Goal: Transaction & Acquisition: Purchase product/service

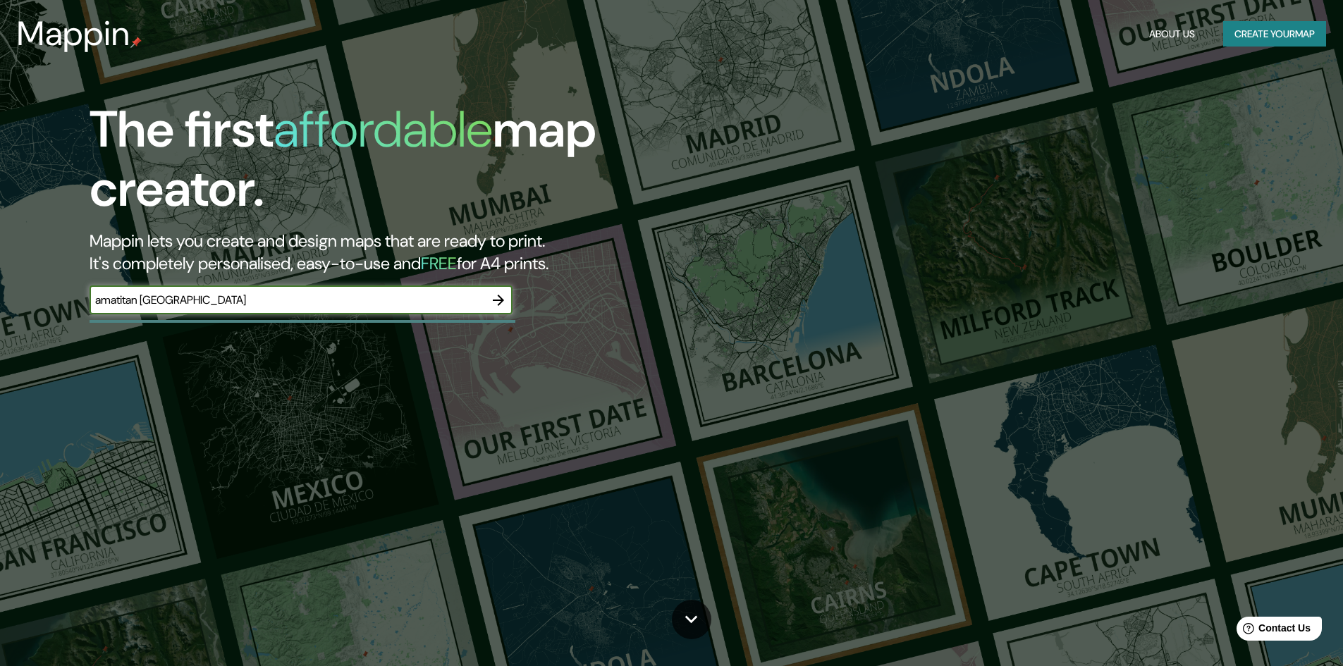
type input "amatitan [GEOGRAPHIC_DATA]"
click at [491, 300] on icon "button" at bounding box center [498, 300] width 17 height 17
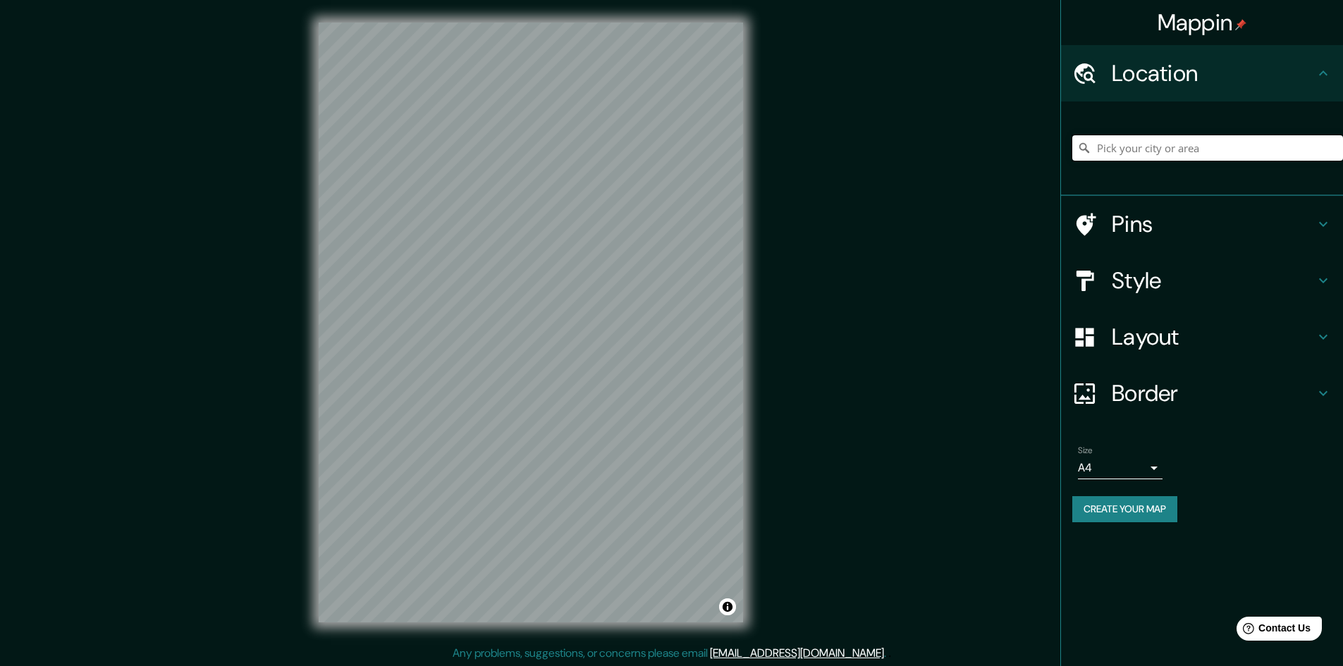
click at [1129, 145] on input "Pick your city or area" at bounding box center [1207, 147] width 271 height 25
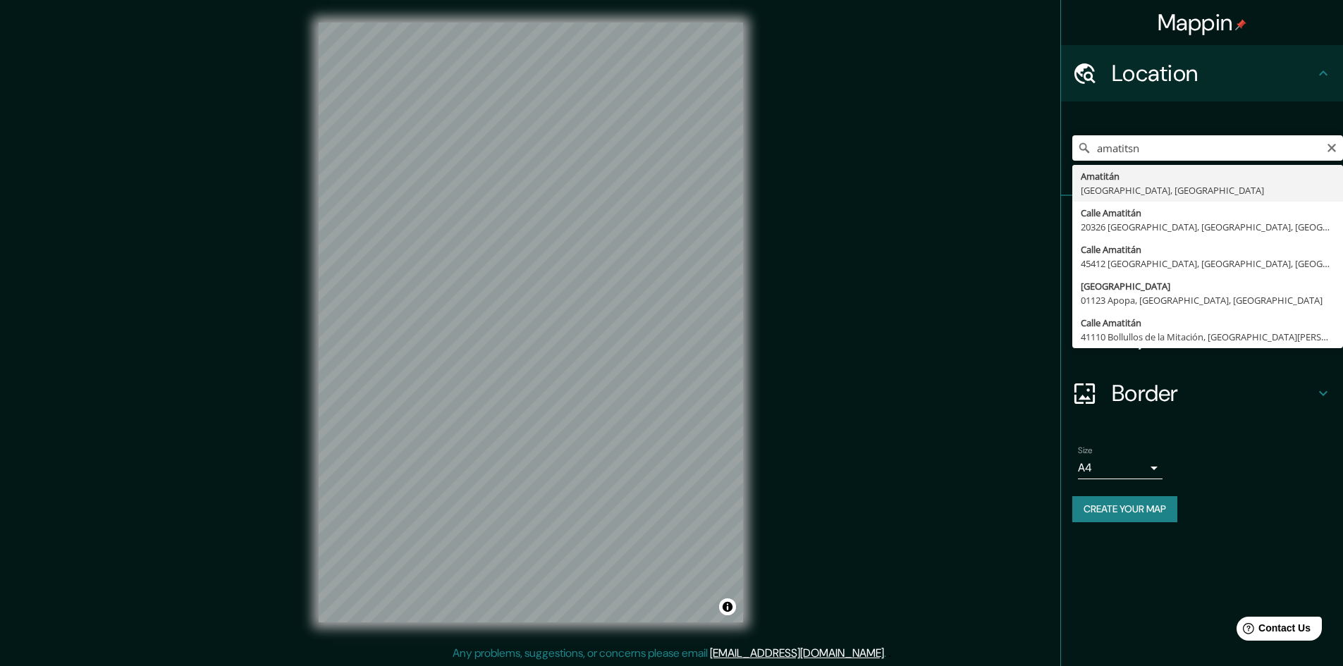
type input "[GEOGRAPHIC_DATA], [GEOGRAPHIC_DATA], [GEOGRAPHIC_DATA]"
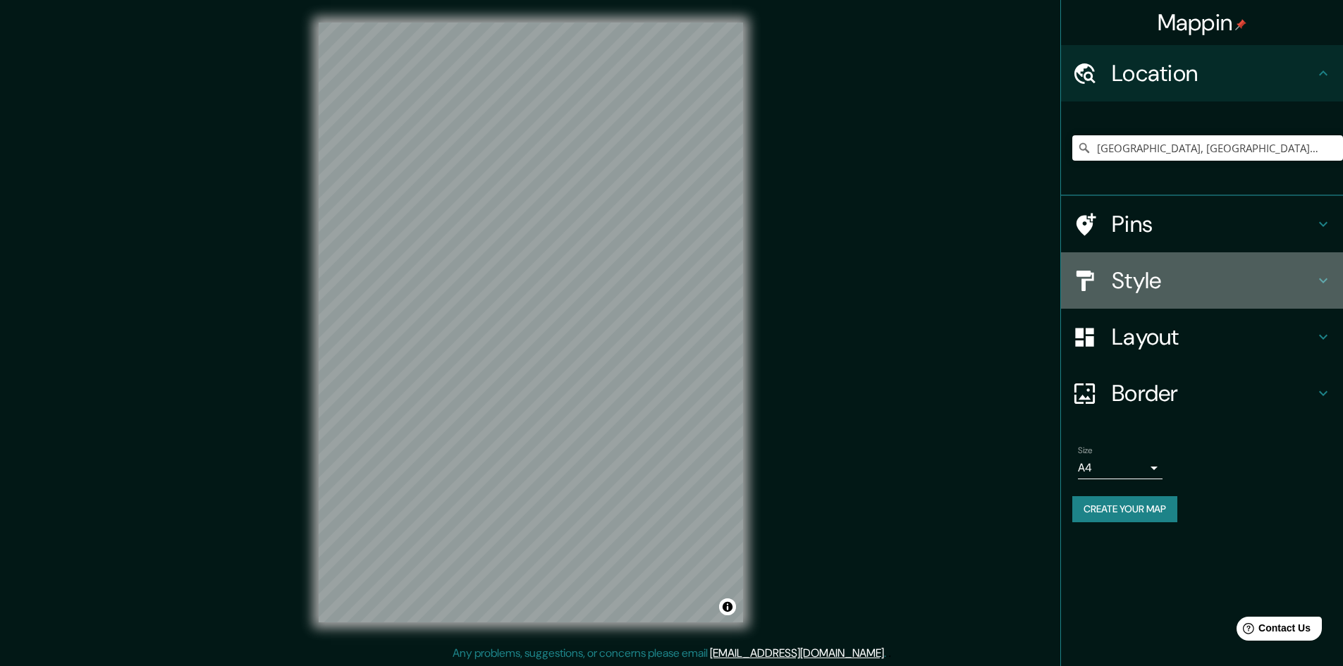
click at [1165, 279] on h4 "Style" at bounding box center [1213, 280] width 203 height 28
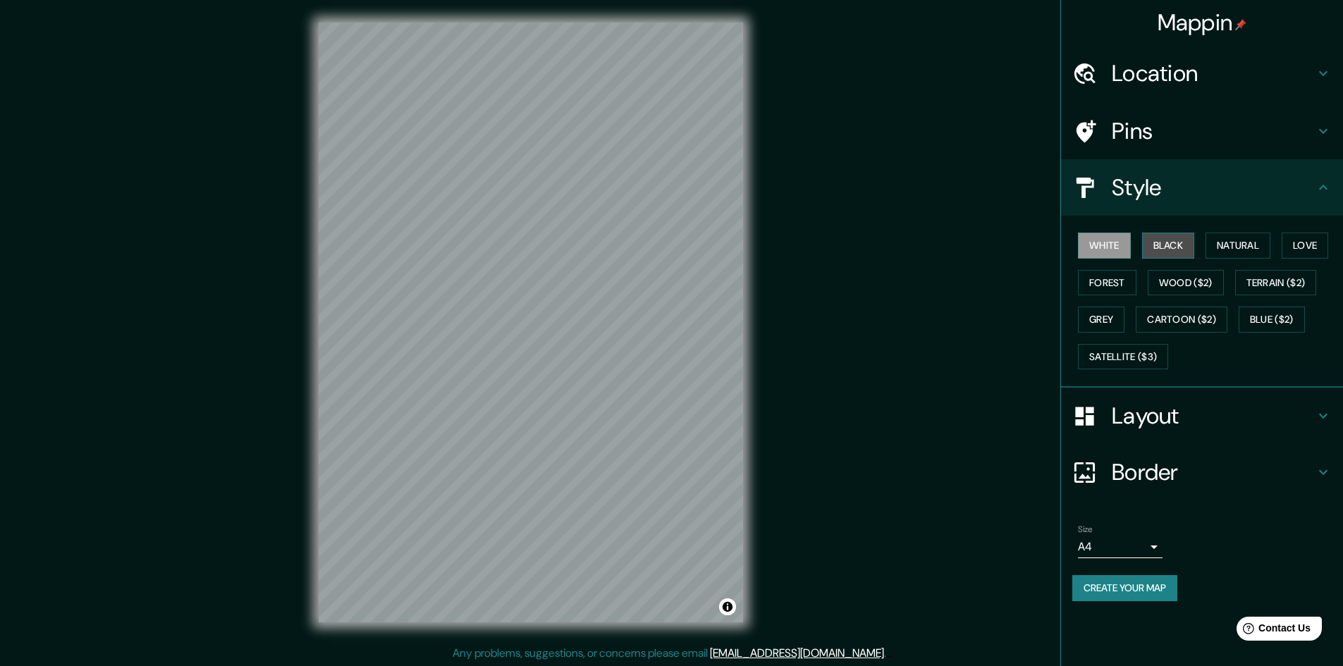
click at [1155, 242] on button "Black" at bounding box center [1168, 246] width 53 height 26
click at [1112, 245] on button "White" at bounding box center [1104, 246] width 53 height 26
click at [1253, 244] on button "Natural" at bounding box center [1238, 246] width 65 height 26
click at [1113, 281] on button "Forest" at bounding box center [1107, 283] width 59 height 26
click at [1179, 285] on button "Wood ($2)" at bounding box center [1186, 283] width 76 height 26
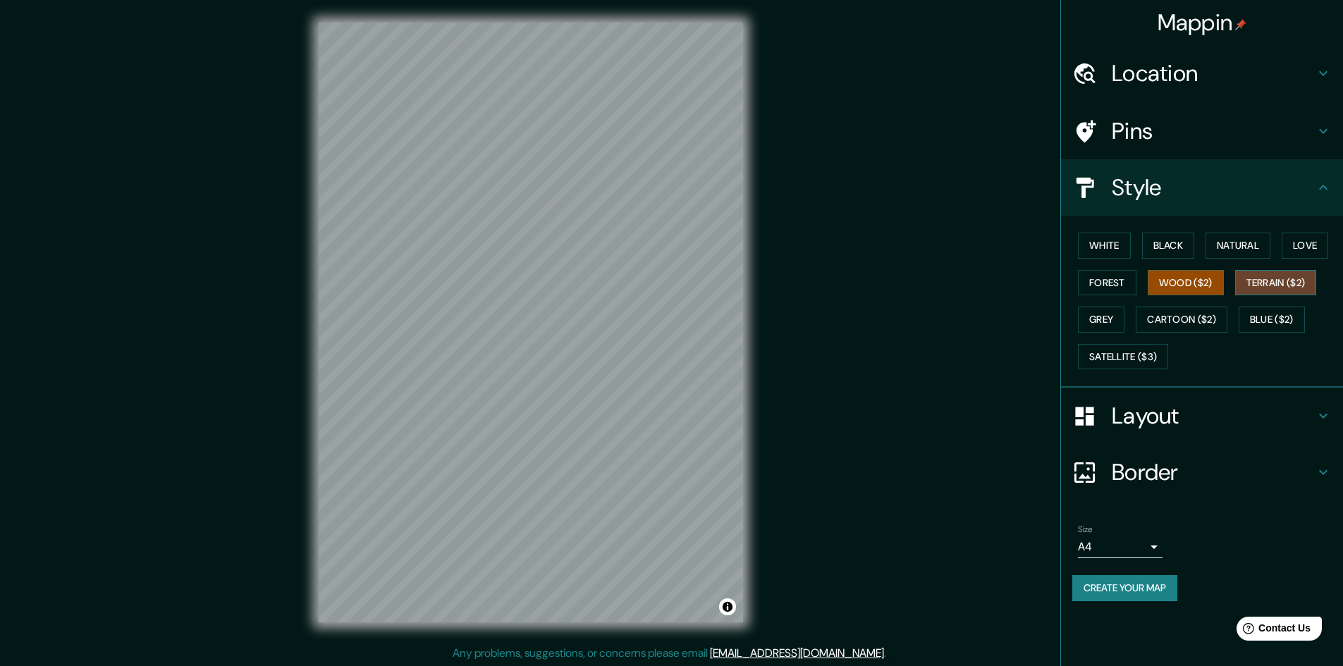
click at [1268, 288] on button "Terrain ($2)" at bounding box center [1276, 283] width 82 height 26
click at [1120, 285] on button "Forest" at bounding box center [1107, 283] width 59 height 26
click at [1101, 321] on button "Grey" at bounding box center [1101, 320] width 47 height 26
click at [1182, 278] on button "Wood ($2)" at bounding box center [1186, 283] width 76 height 26
click at [1108, 285] on button "Forest" at bounding box center [1107, 283] width 59 height 26
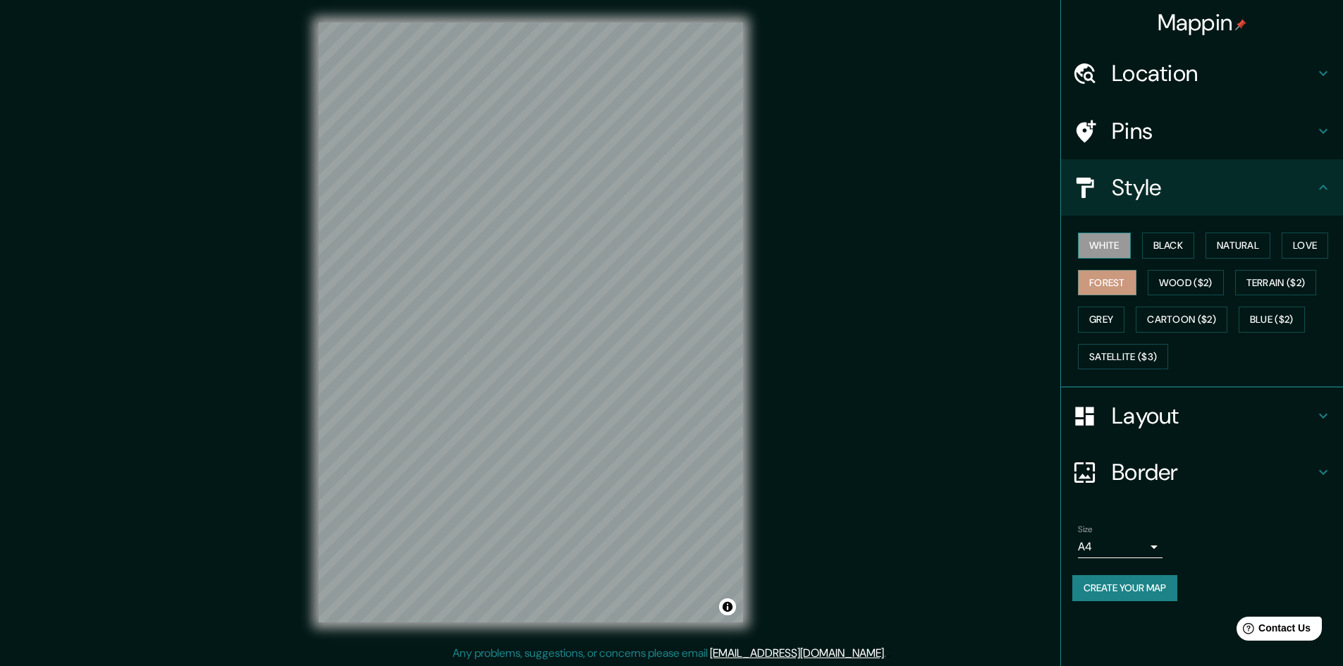
click at [1111, 240] on button "White" at bounding box center [1104, 246] width 53 height 26
click at [1155, 417] on h4 "Layout" at bounding box center [1213, 416] width 203 height 28
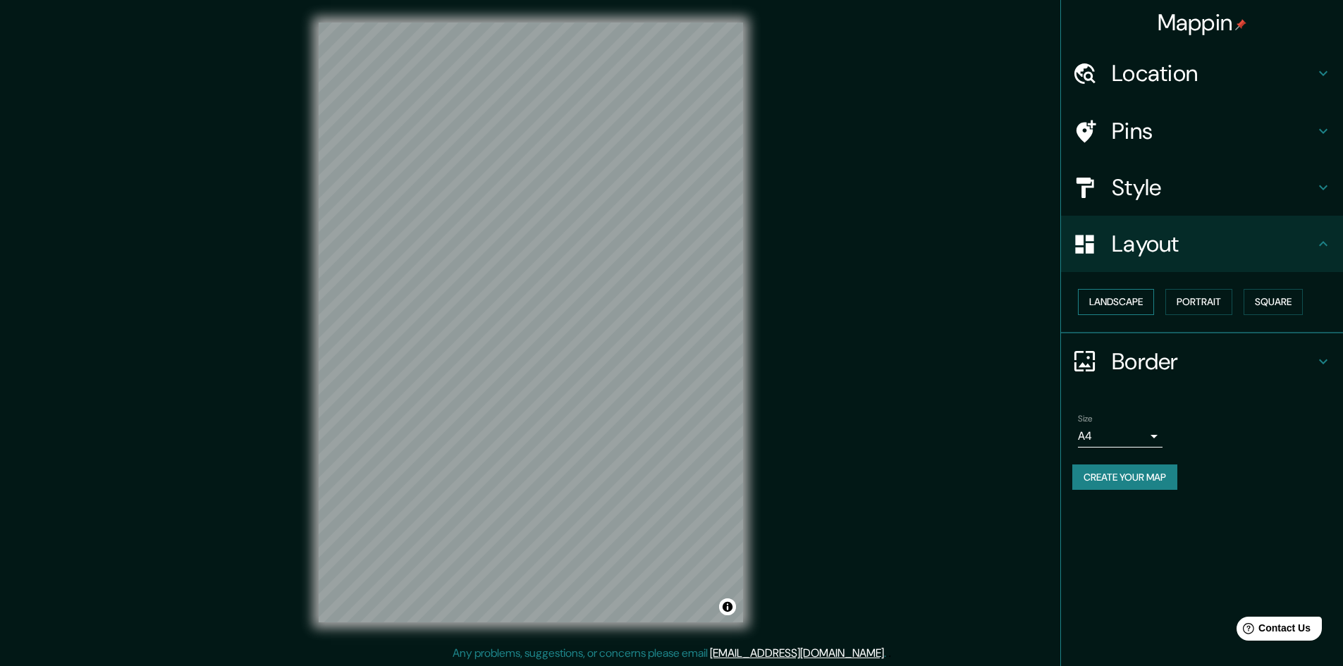
click at [1125, 298] on button "Landscape" at bounding box center [1116, 302] width 76 height 26
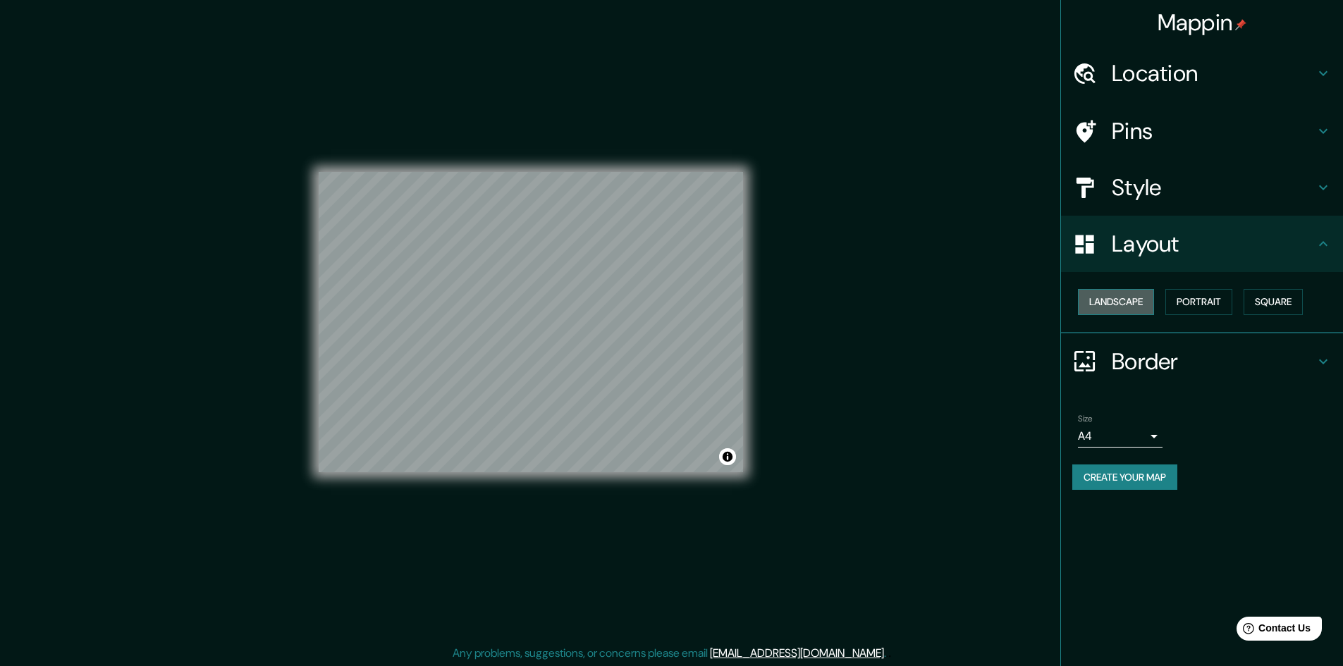
click at [1125, 298] on button "Landscape" at bounding box center [1116, 302] width 76 height 26
click at [1208, 303] on button "Portrait" at bounding box center [1198, 302] width 67 height 26
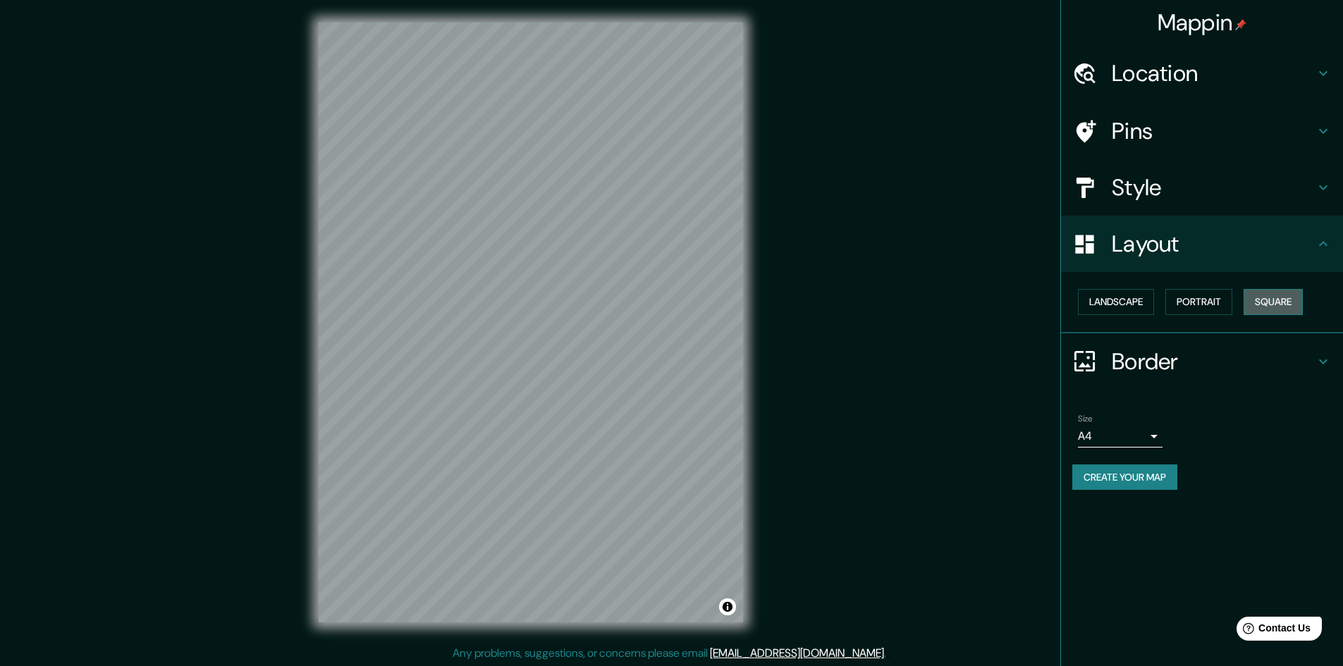
click at [1284, 301] on button "Square" at bounding box center [1273, 302] width 59 height 26
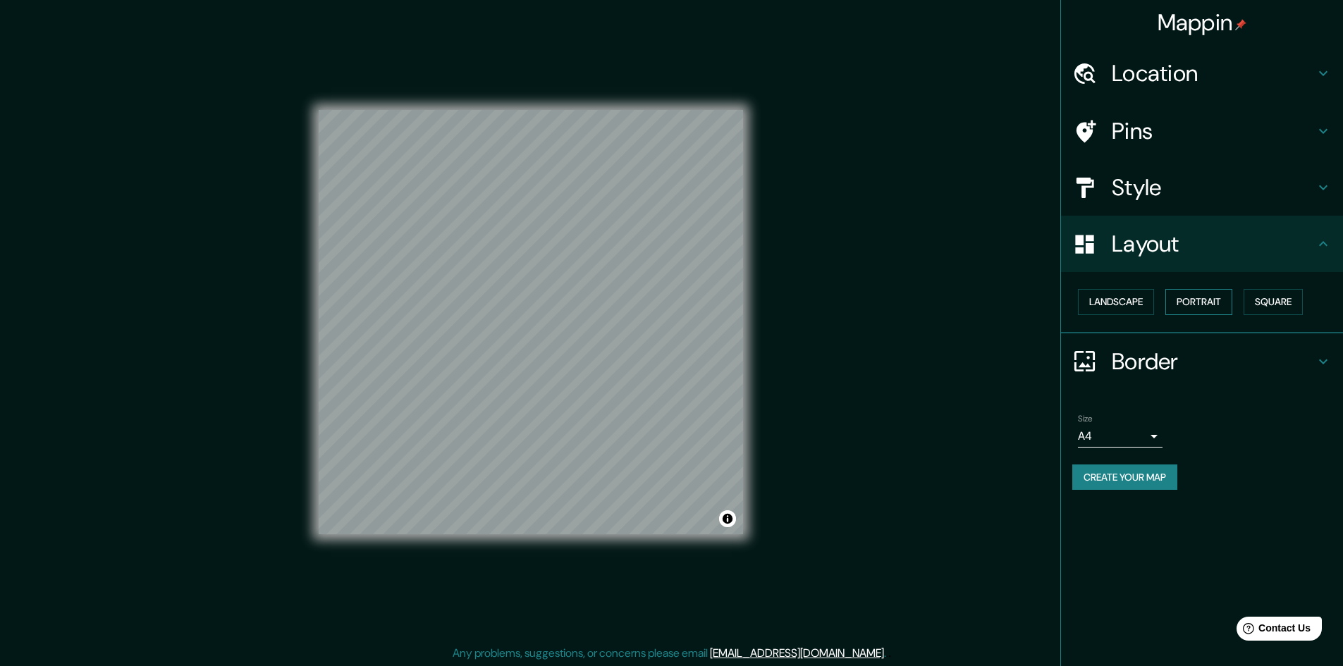
click at [1205, 296] on button "Portrait" at bounding box center [1198, 302] width 67 height 26
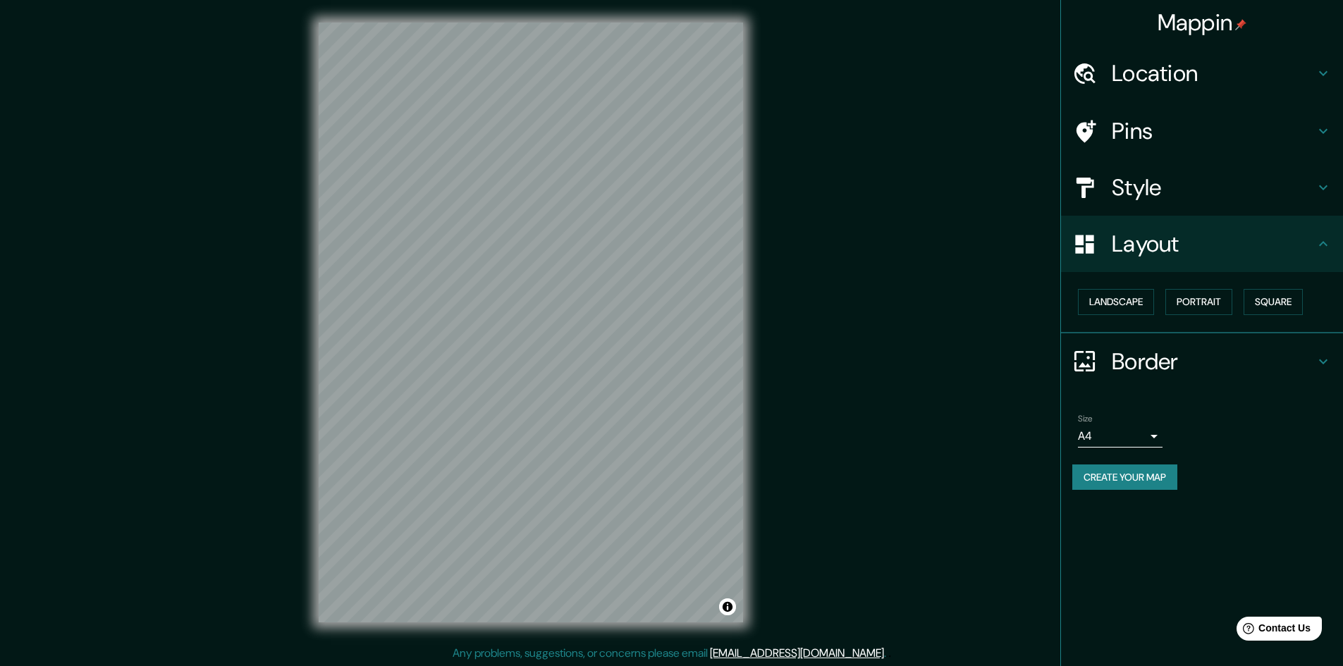
click at [1159, 362] on h4 "Border" at bounding box center [1213, 362] width 203 height 28
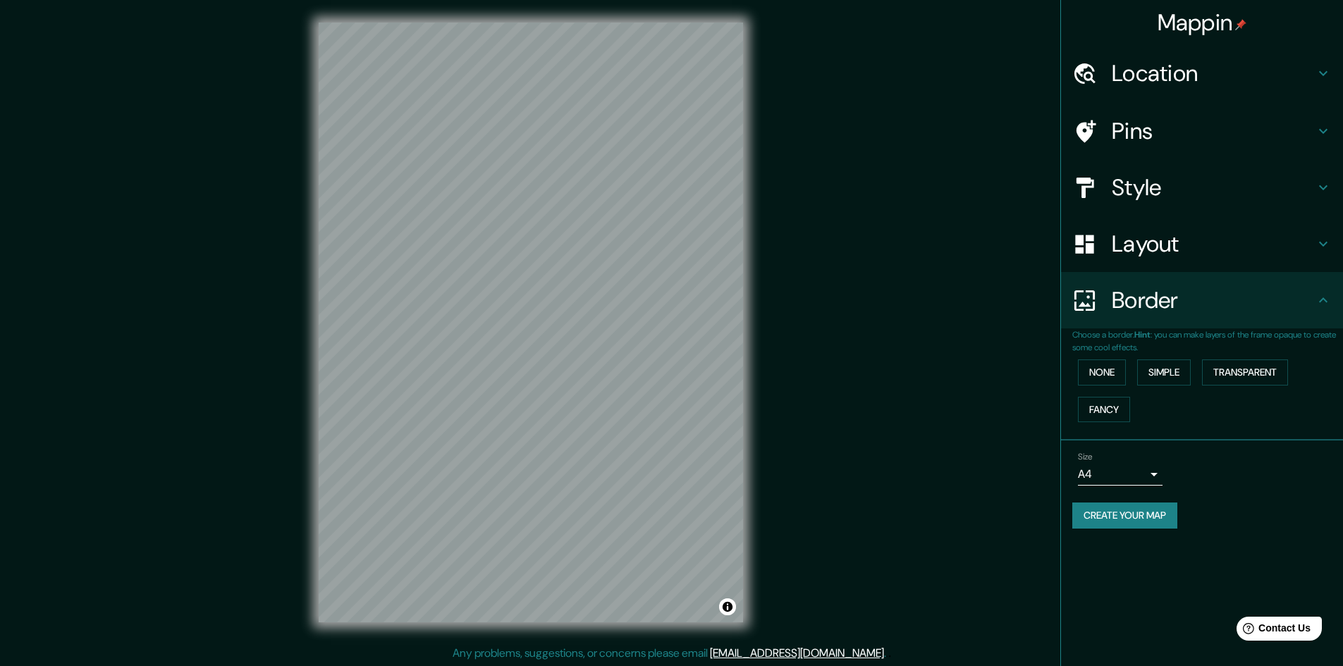
click at [1146, 133] on h4 "Pins" at bounding box center [1213, 131] width 203 height 28
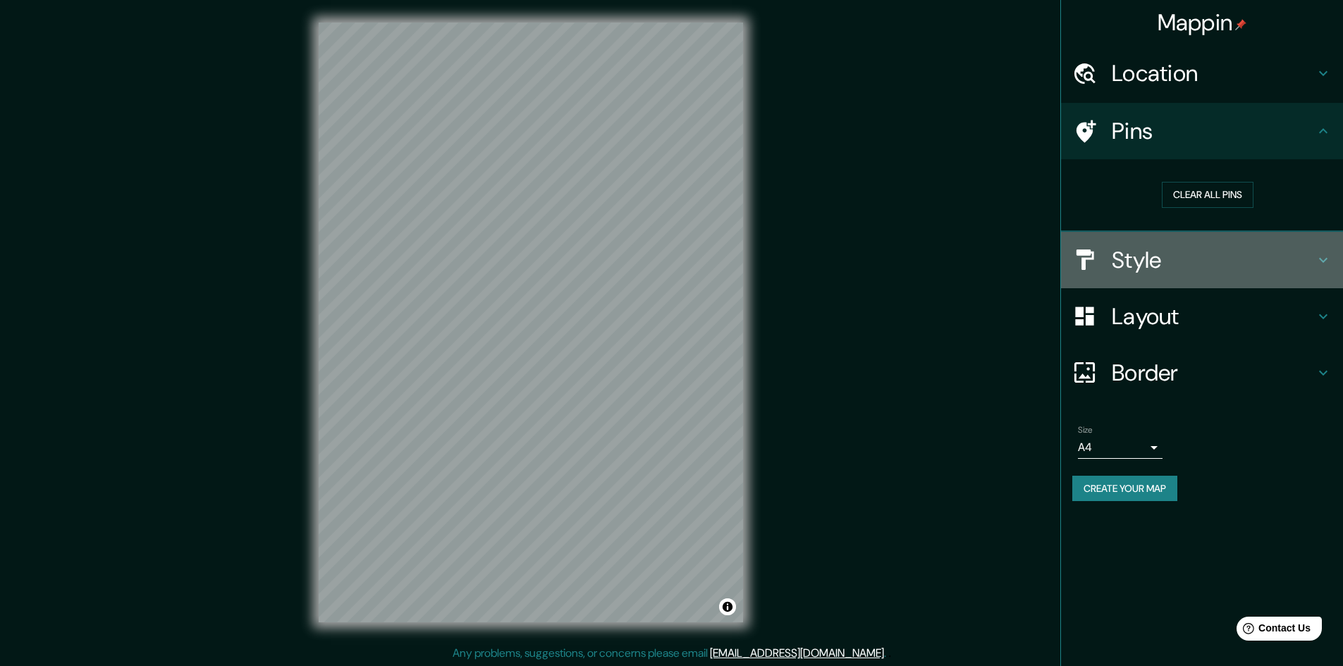
click at [1157, 241] on div "Style" at bounding box center [1202, 260] width 282 height 56
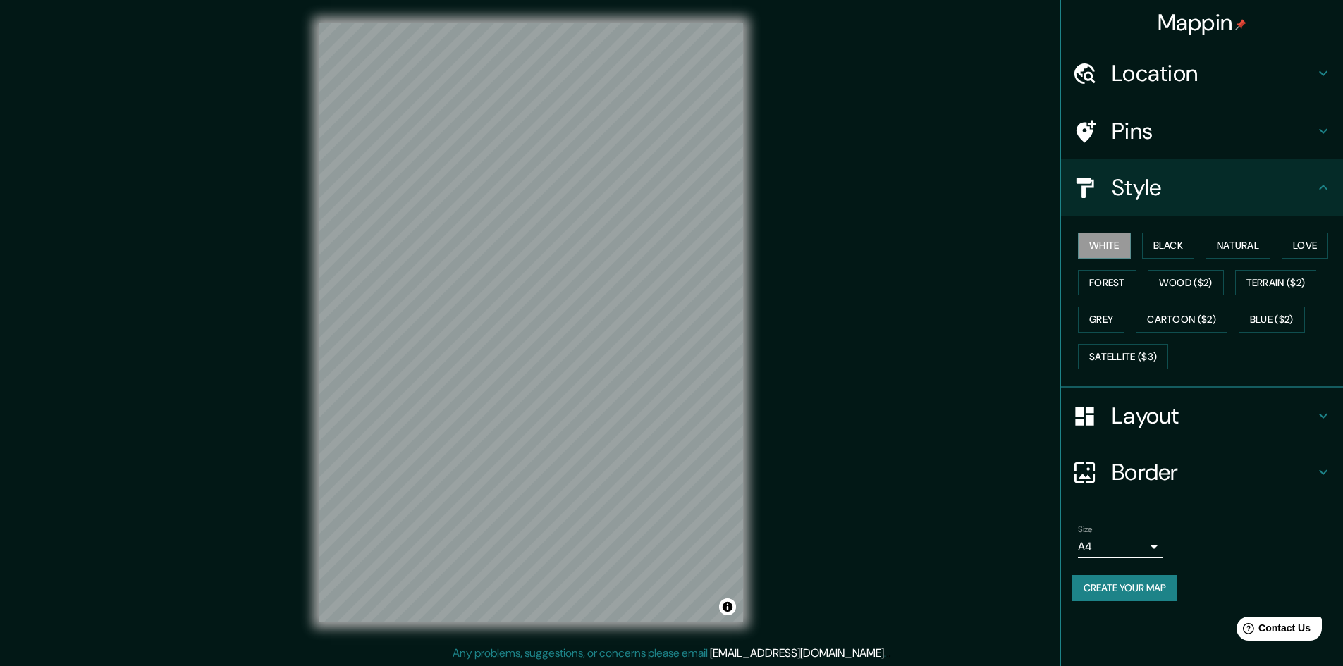
click at [1191, 60] on h4 "Location" at bounding box center [1213, 73] width 203 height 28
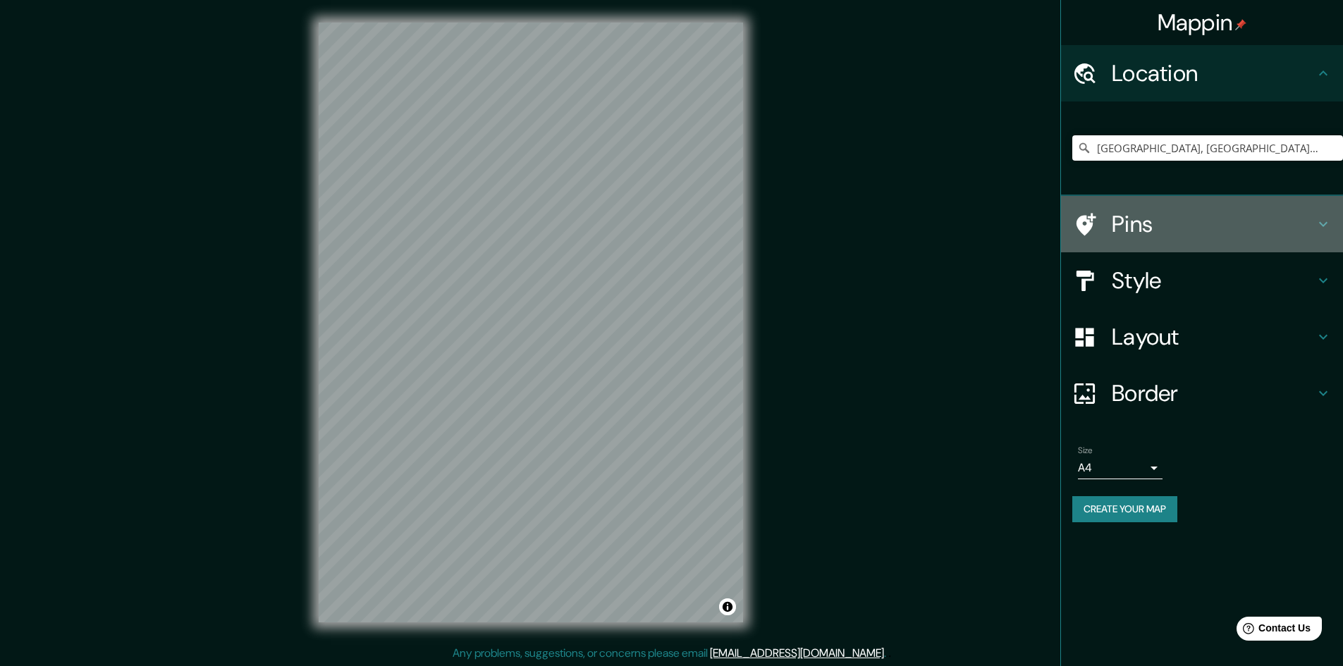
click at [1154, 221] on h4 "Pins" at bounding box center [1213, 224] width 203 height 28
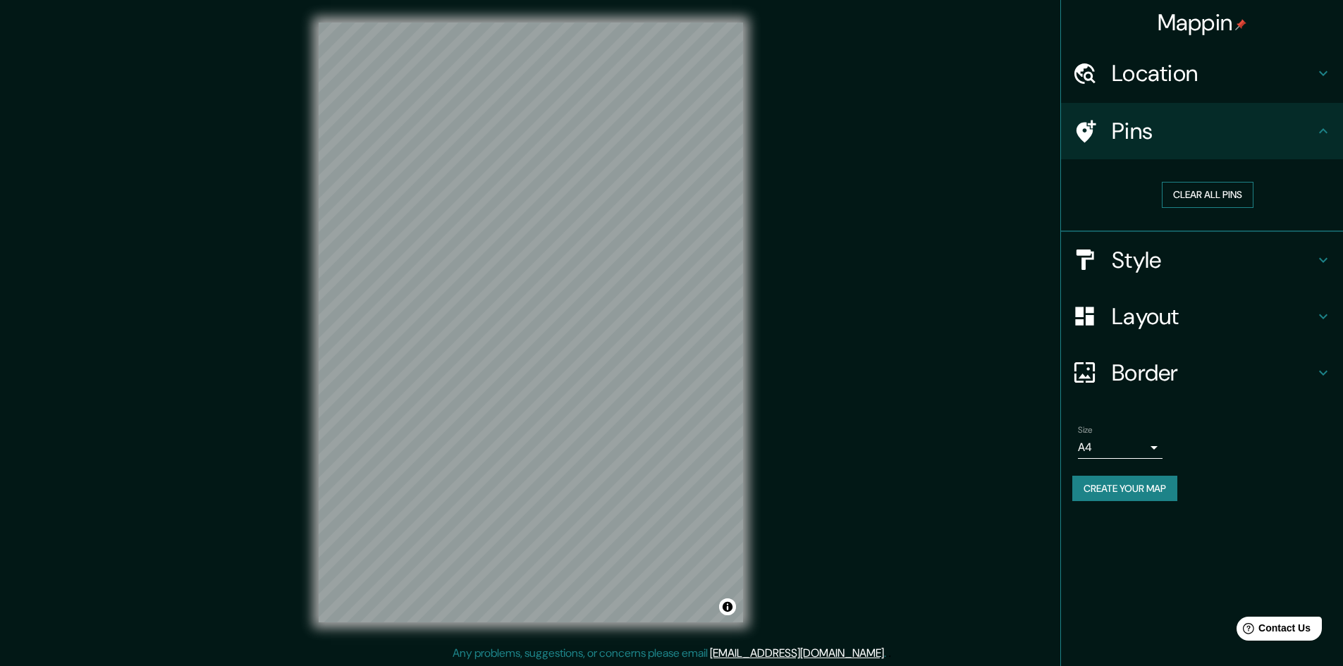
click at [1199, 182] on button "Clear all pins" at bounding box center [1208, 195] width 92 height 26
click at [1168, 246] on h4 "Style" at bounding box center [1213, 260] width 203 height 28
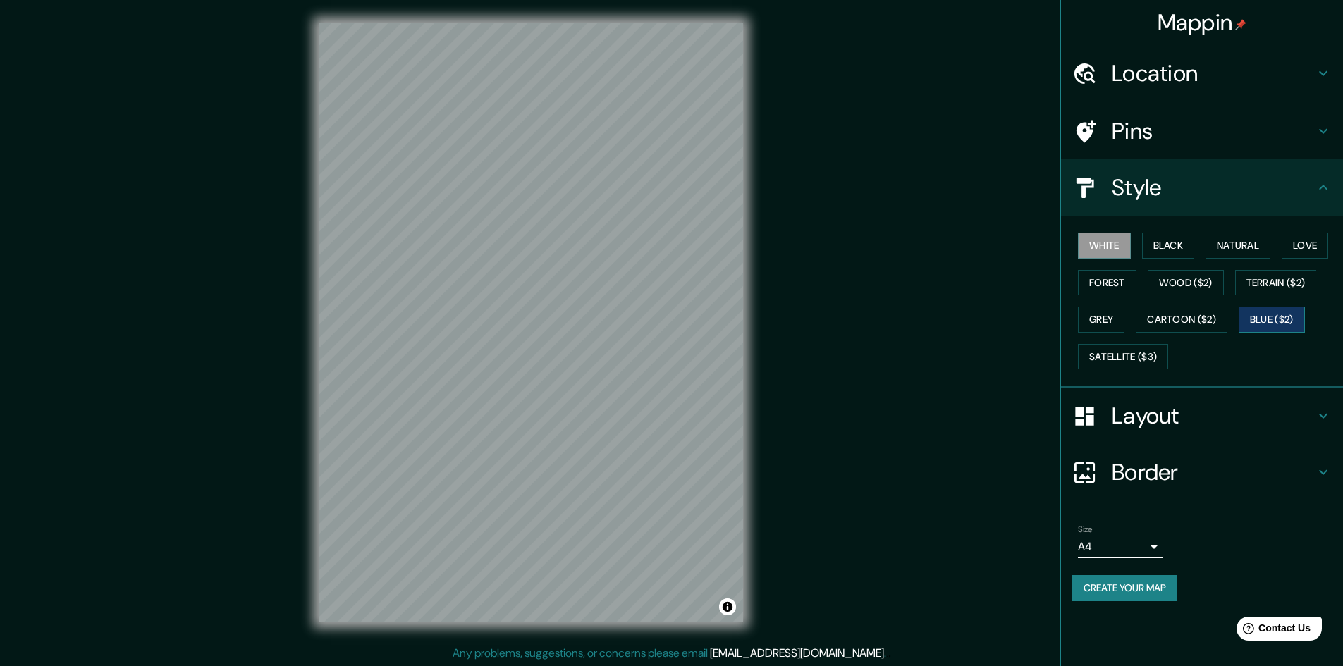
click at [1292, 312] on button "Blue ($2)" at bounding box center [1272, 320] width 66 height 26
click at [1124, 355] on button "Satellite ($3)" at bounding box center [1123, 357] width 90 height 26
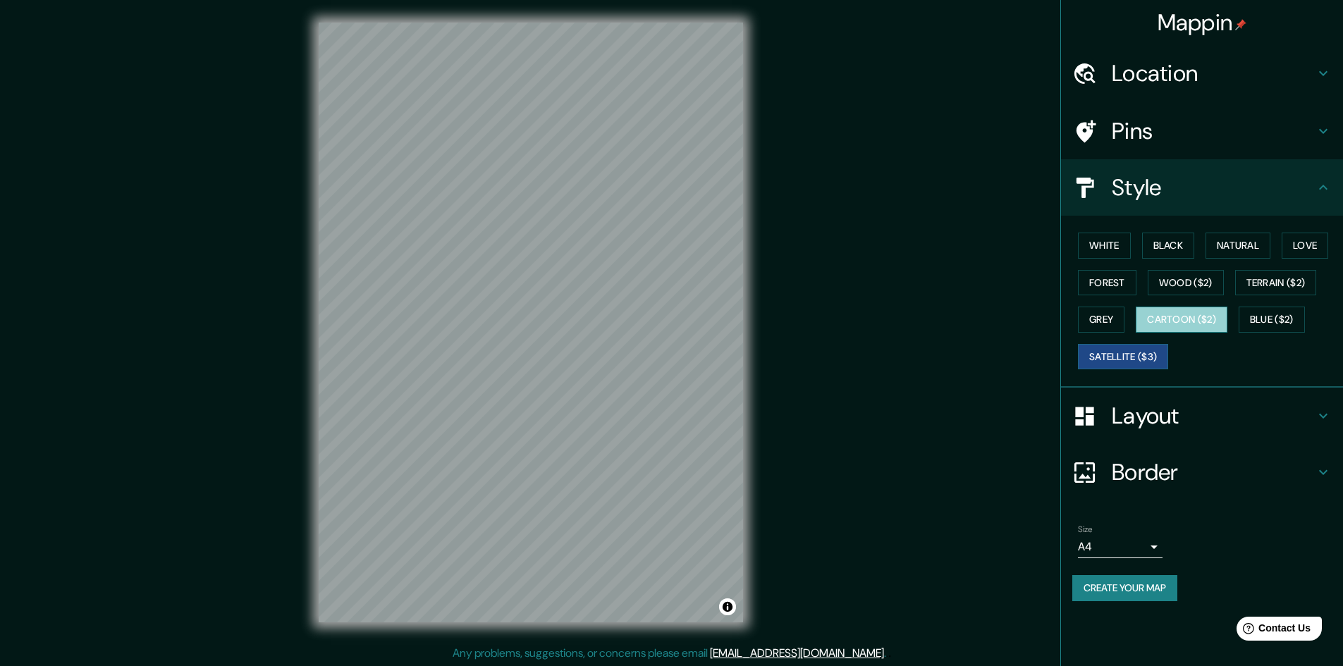
click at [1171, 326] on button "Cartoon ($2)" at bounding box center [1182, 320] width 92 height 26
click at [1091, 313] on button "Grey" at bounding box center [1101, 320] width 47 height 26
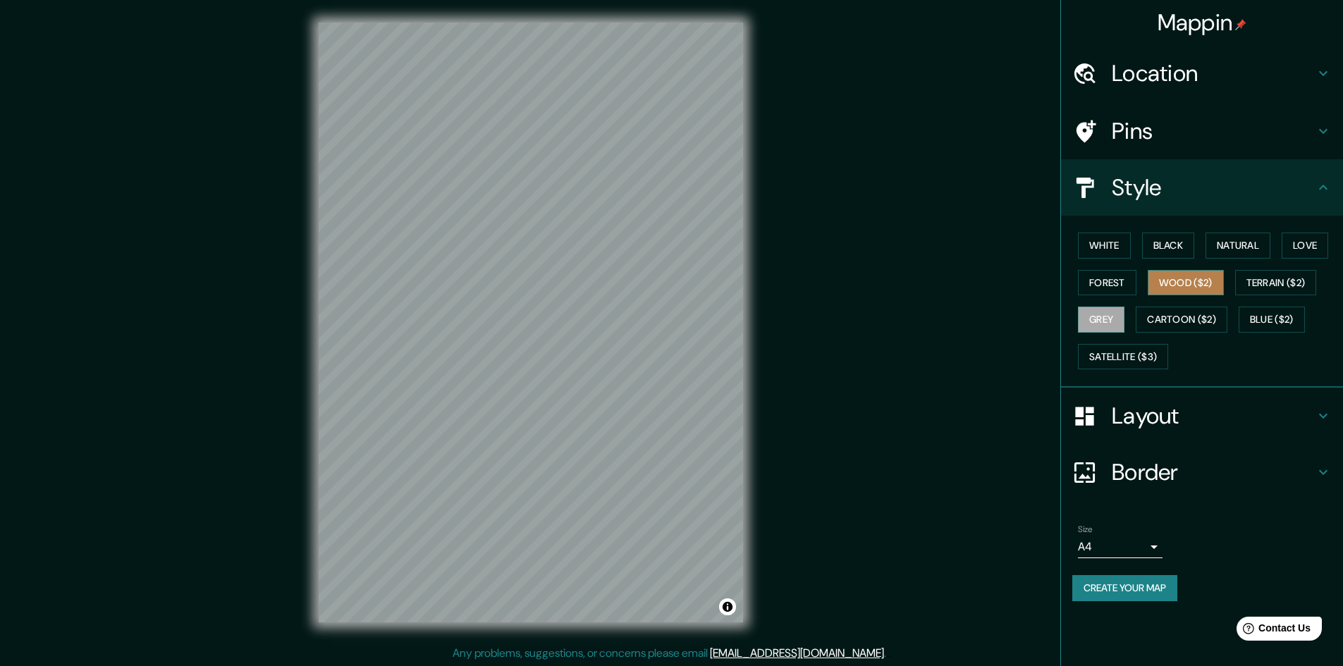
click at [1163, 279] on button "Wood ($2)" at bounding box center [1186, 283] width 76 height 26
click at [1306, 282] on button "Terrain ($2)" at bounding box center [1276, 283] width 82 height 26
click at [1170, 274] on button "Wood ($2)" at bounding box center [1186, 283] width 76 height 26
click at [1121, 278] on button "Forest" at bounding box center [1107, 283] width 59 height 26
click at [1119, 248] on button "White" at bounding box center [1104, 246] width 53 height 26
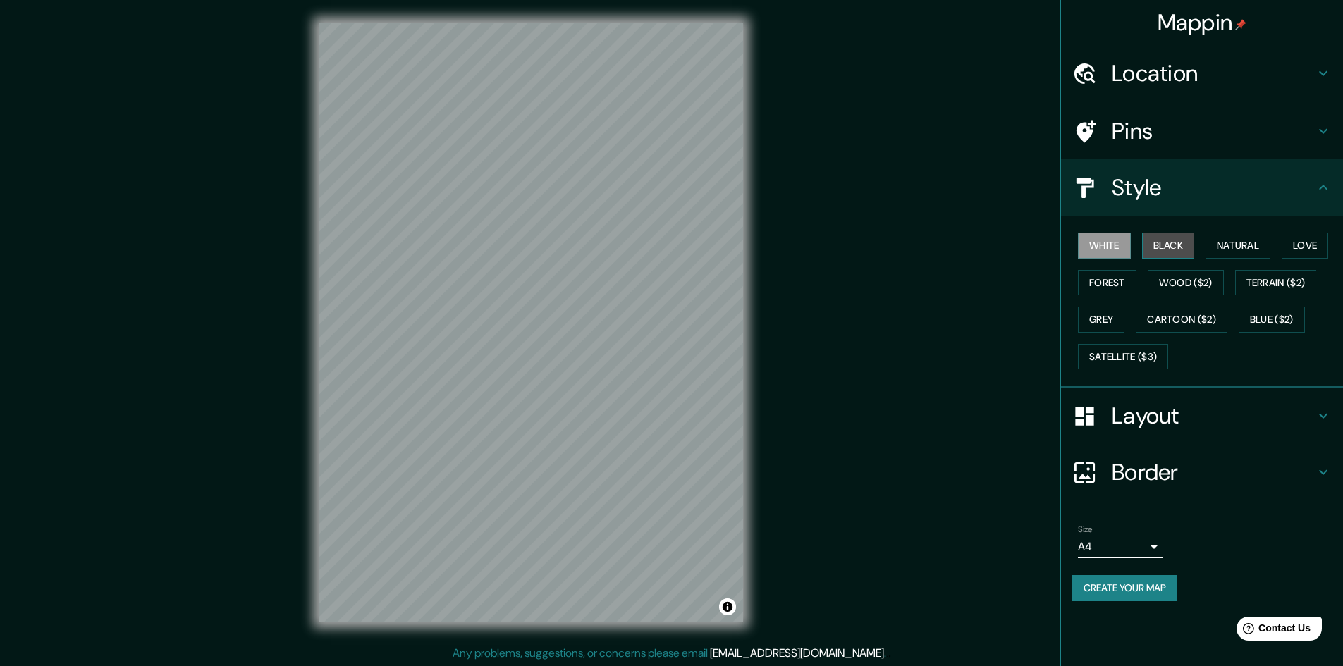
click at [1158, 246] on button "Black" at bounding box center [1168, 246] width 53 height 26
click at [1124, 242] on button "White" at bounding box center [1104, 246] width 53 height 26
click at [1158, 541] on body "Mappin Location [GEOGRAPHIC_DATA], [GEOGRAPHIC_DATA], [GEOGRAPHIC_DATA] Pins St…" at bounding box center [671, 333] width 1343 height 666
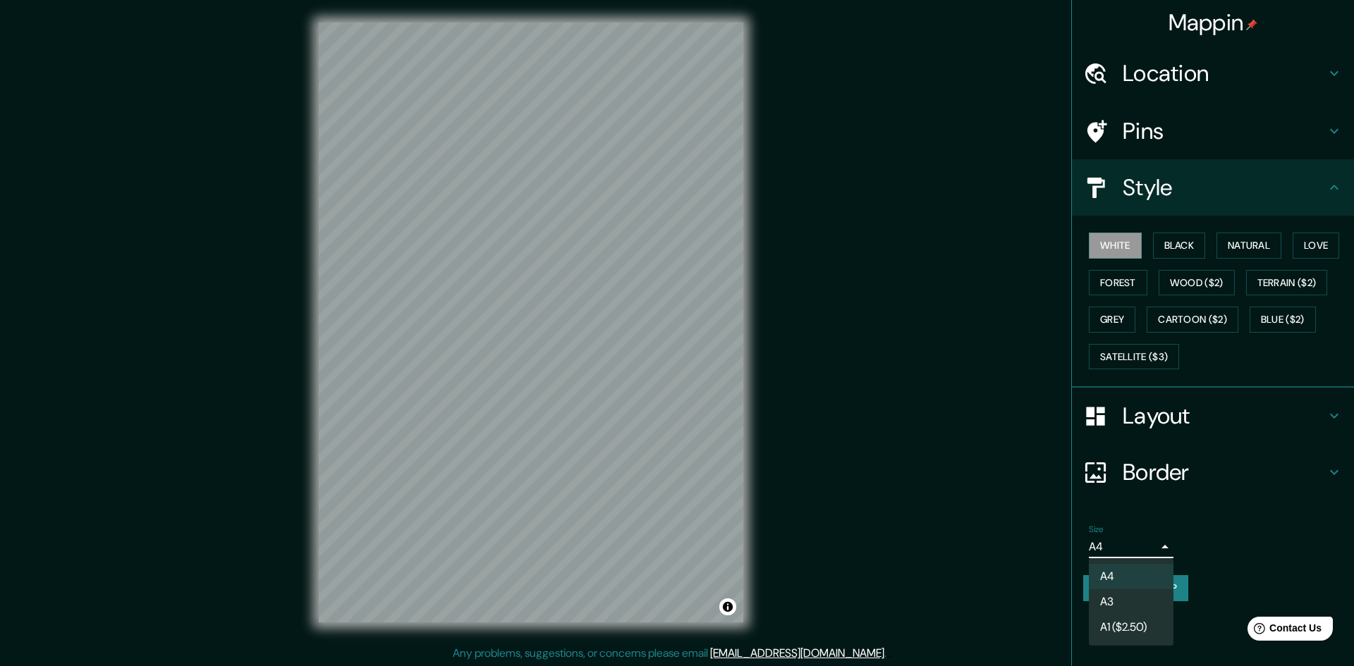
click at [1258, 548] on div at bounding box center [677, 333] width 1354 height 666
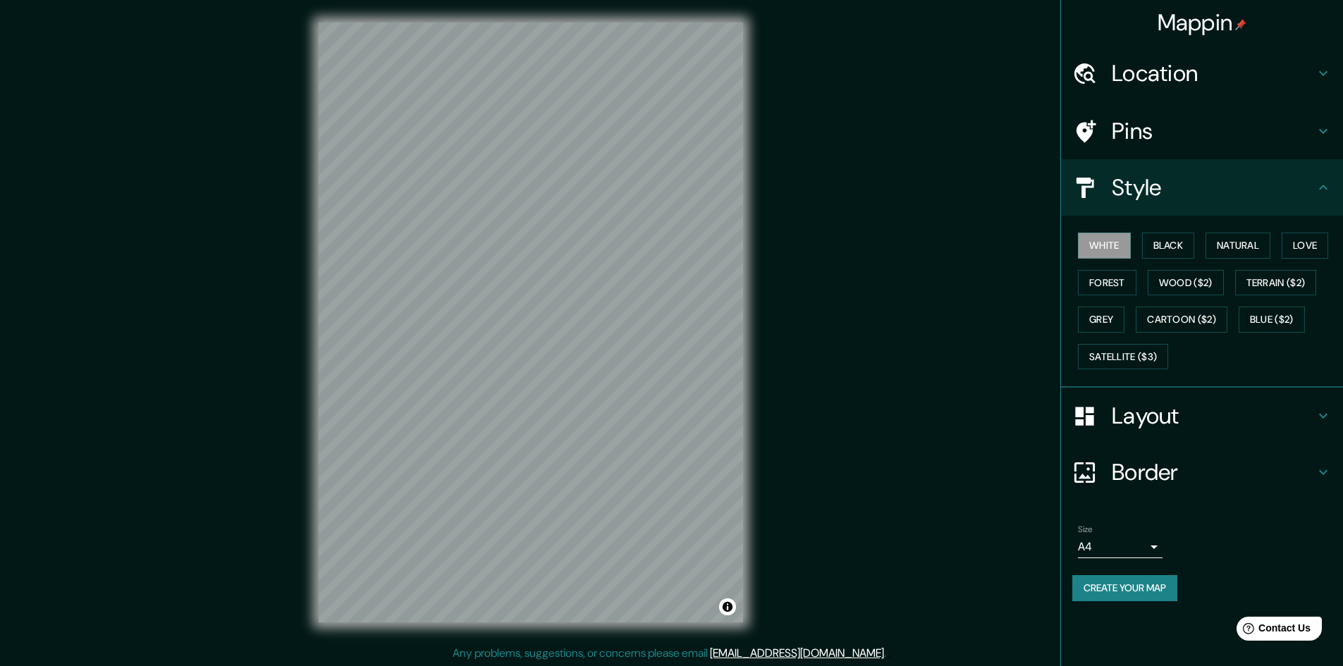
scroll to position [1, 0]
click at [177, 202] on div "Mappin Location [GEOGRAPHIC_DATA], [GEOGRAPHIC_DATA], [GEOGRAPHIC_DATA] Pins St…" at bounding box center [671, 333] width 1343 height 668
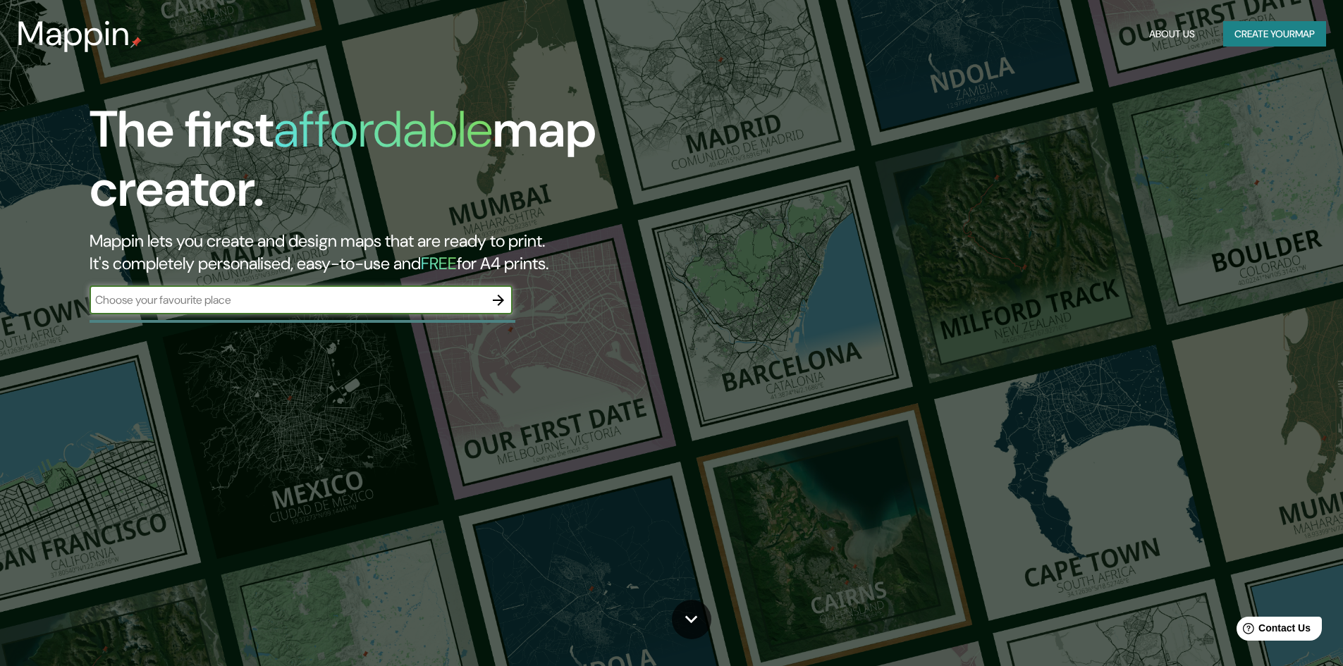
click at [492, 300] on icon "button" at bounding box center [498, 300] width 17 height 17
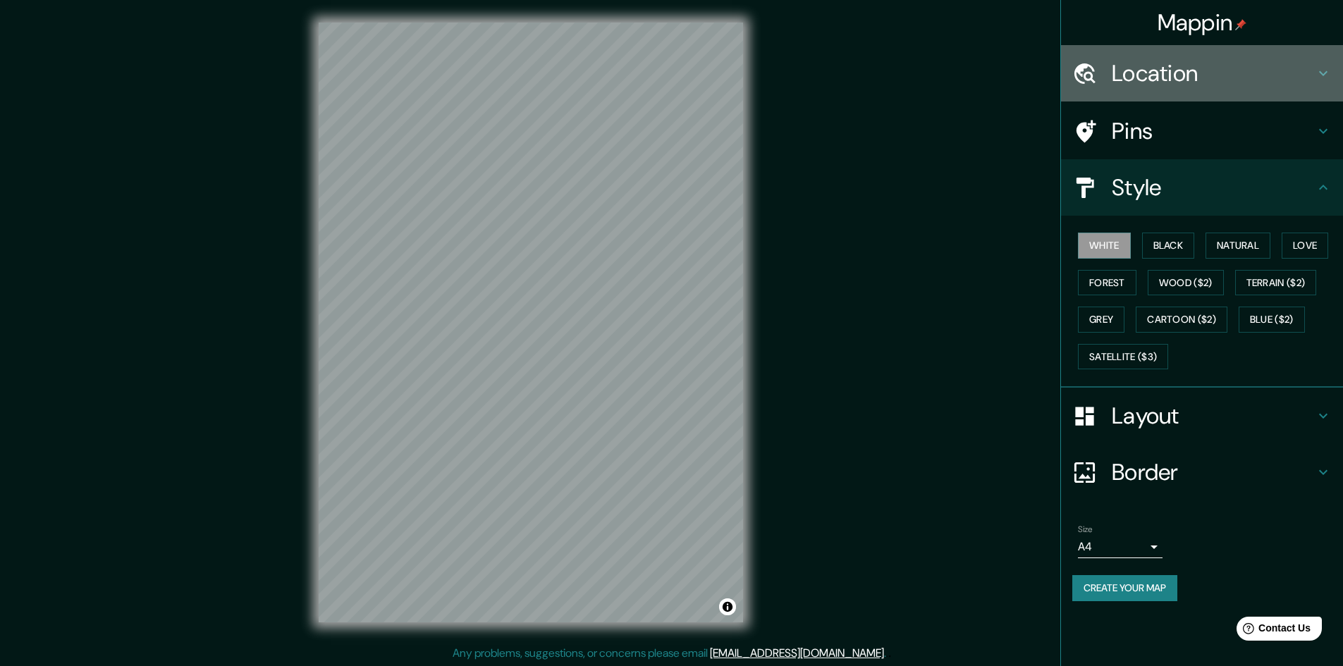
click at [1188, 76] on h4 "Location" at bounding box center [1213, 73] width 203 height 28
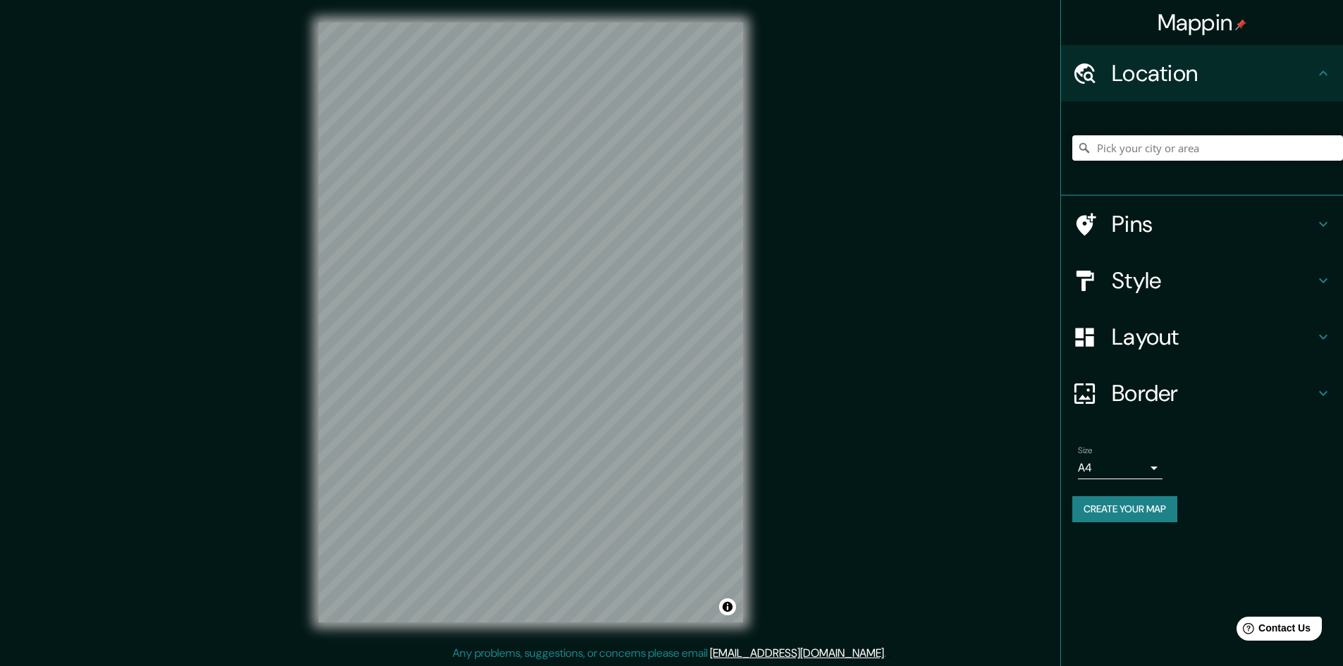
click at [1164, 152] on input "Pick your city or area" at bounding box center [1207, 147] width 271 height 25
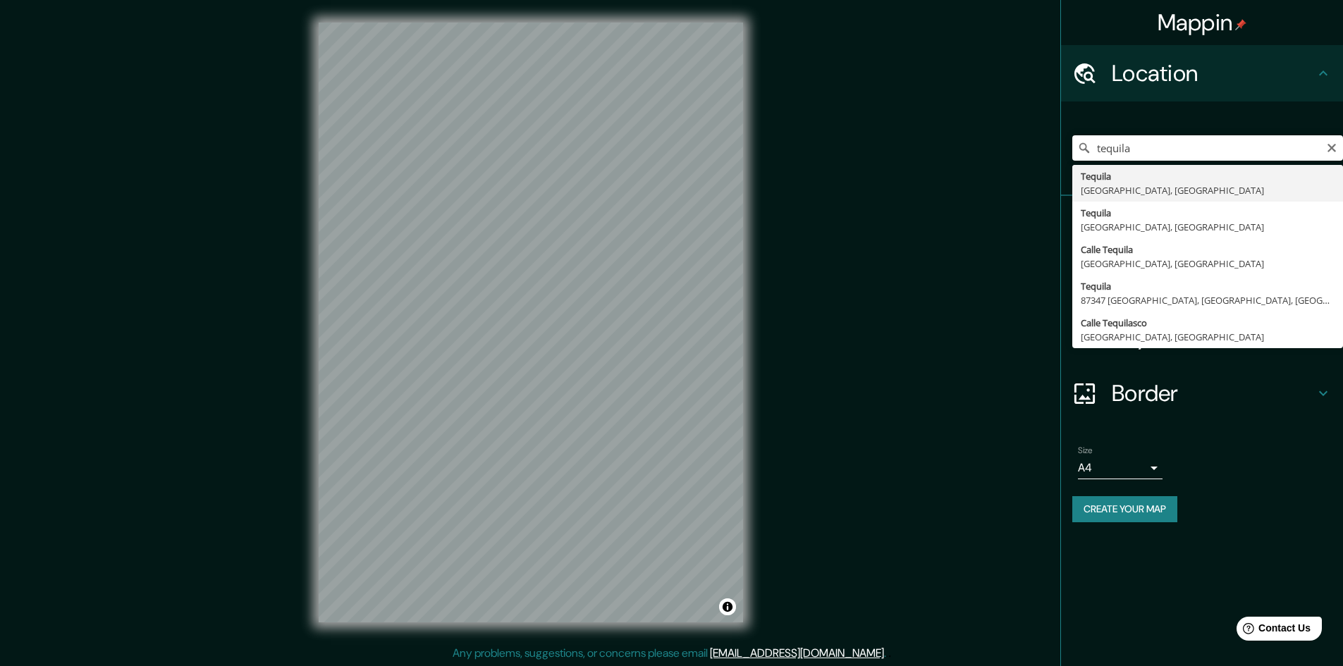
type input "[GEOGRAPHIC_DATA], [GEOGRAPHIC_DATA], [GEOGRAPHIC_DATA]"
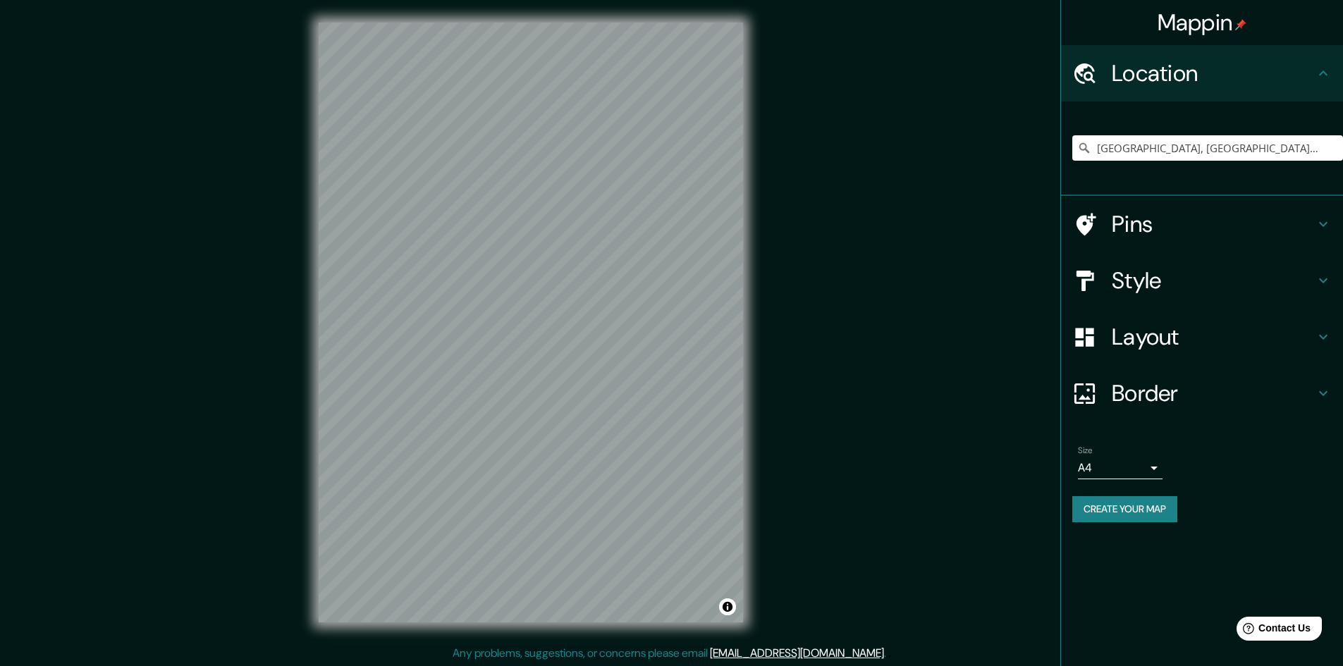
click at [298, 384] on div "© Mapbox © OpenStreetMap Improve this map" at bounding box center [531, 322] width 470 height 645
click at [229, 357] on div "Mappin Location [GEOGRAPHIC_DATA], [GEOGRAPHIC_DATA], [GEOGRAPHIC_DATA] Pins St…" at bounding box center [671, 334] width 1343 height 668
click at [1327, 145] on icon "Clear" at bounding box center [1331, 147] width 11 height 11
click at [1212, 145] on input "Pick your city or area" at bounding box center [1207, 147] width 271 height 25
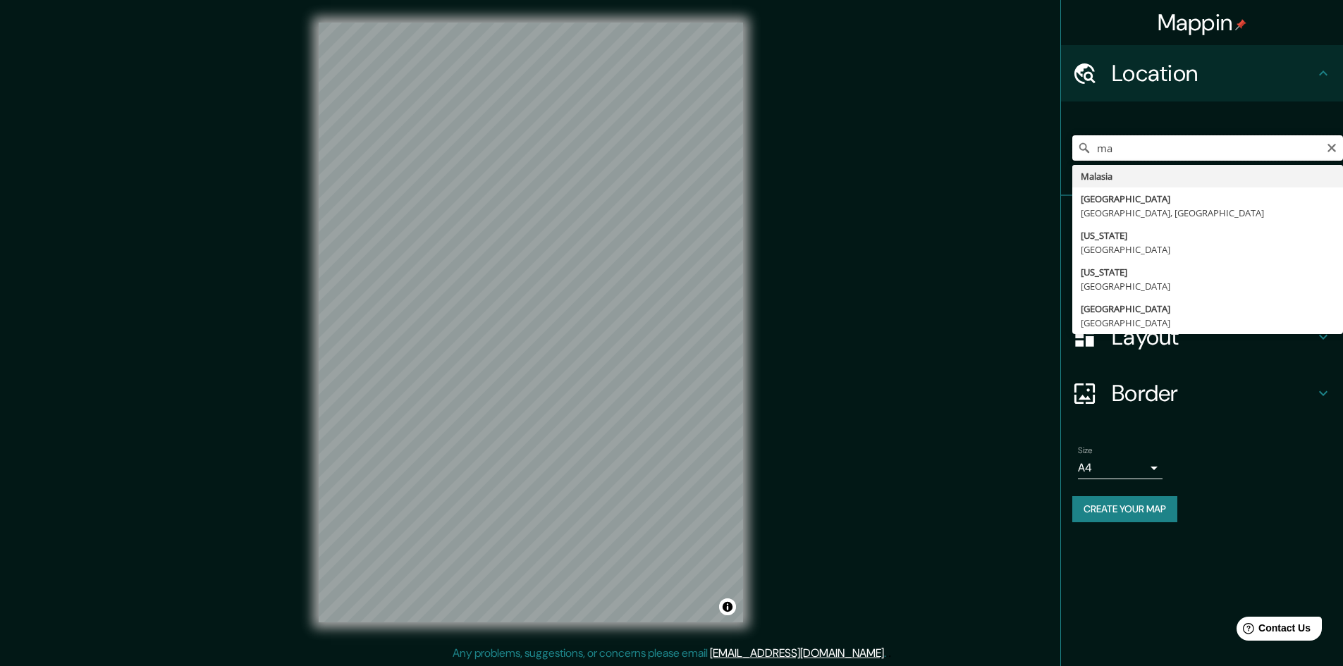
type input "m"
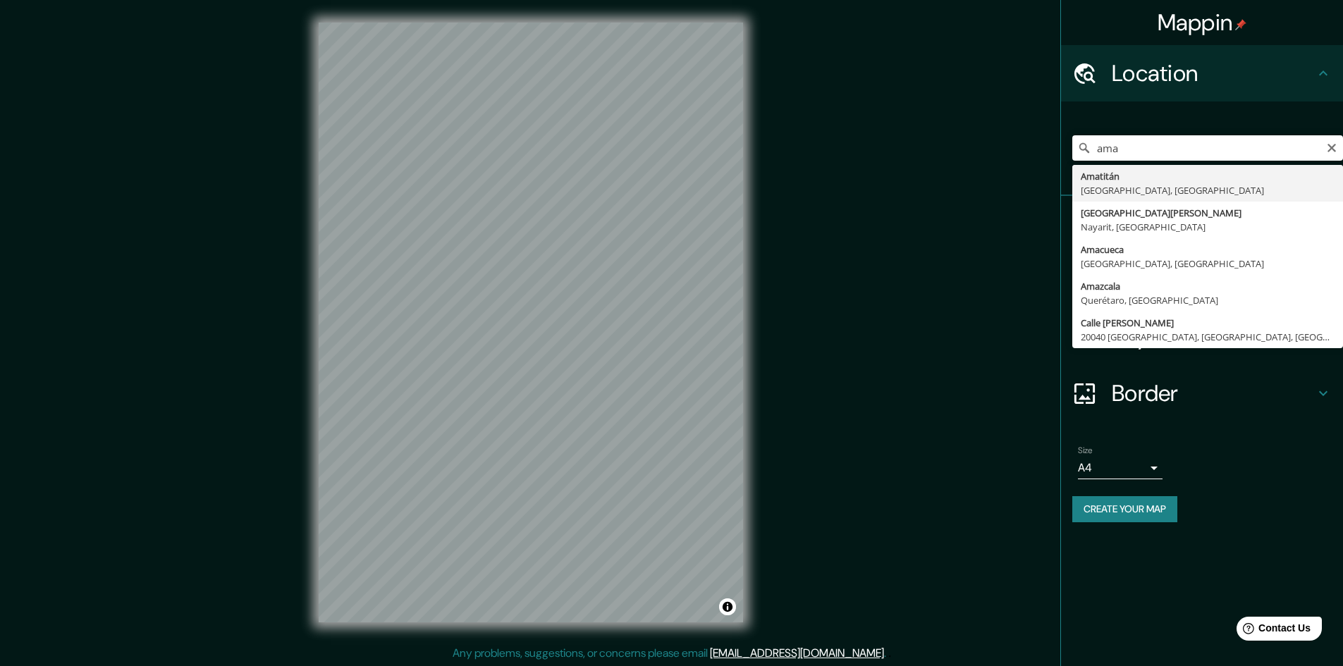
type input "[GEOGRAPHIC_DATA], [GEOGRAPHIC_DATA], [GEOGRAPHIC_DATA]"
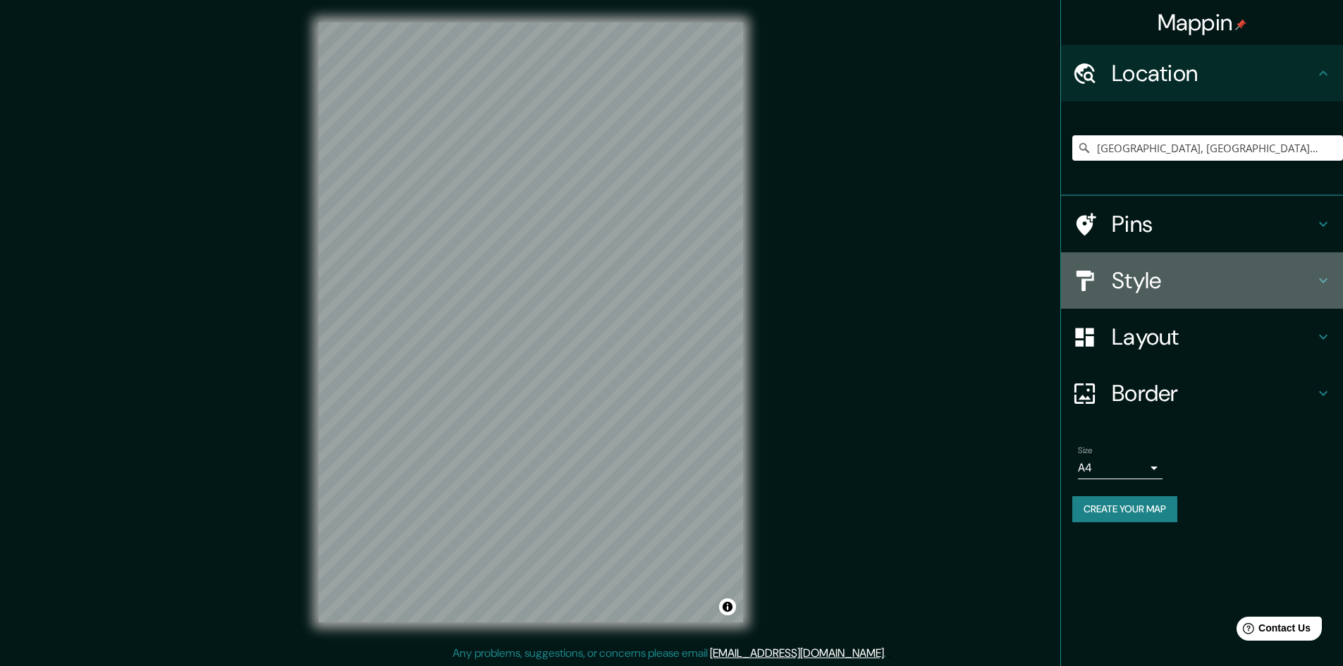
click at [1148, 278] on h4 "Style" at bounding box center [1213, 280] width 203 height 28
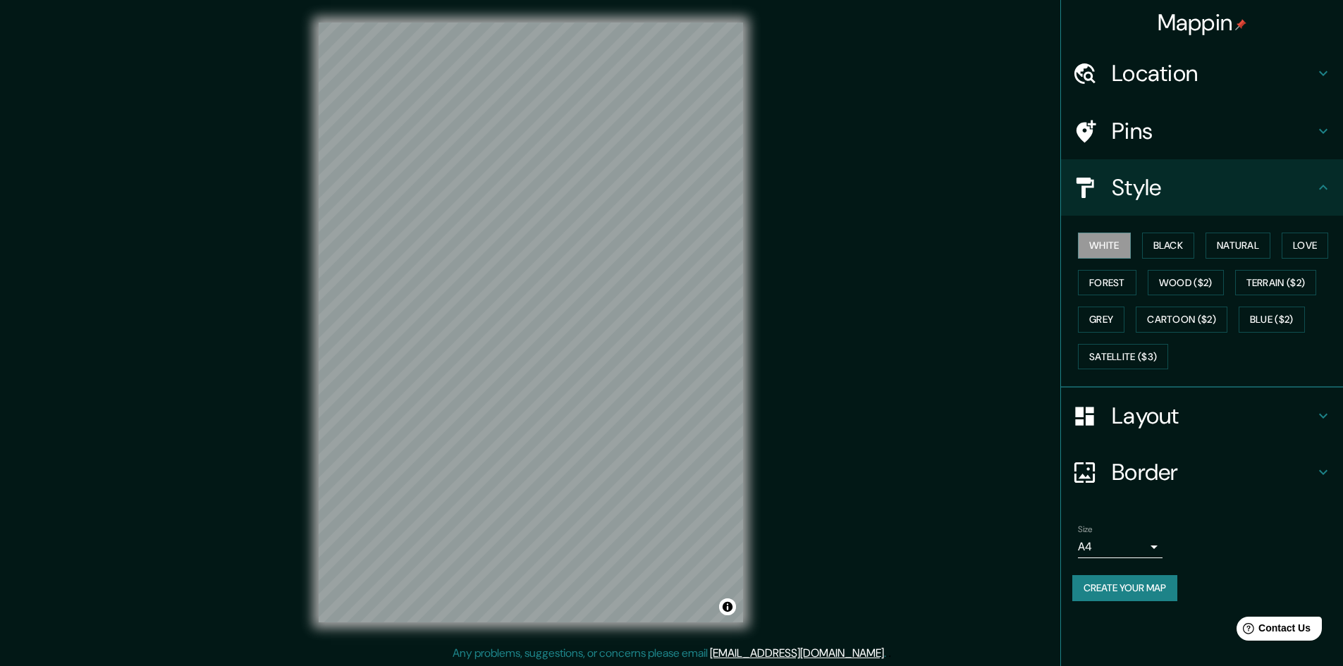
click at [1147, 413] on h4 "Layout" at bounding box center [1213, 416] width 203 height 28
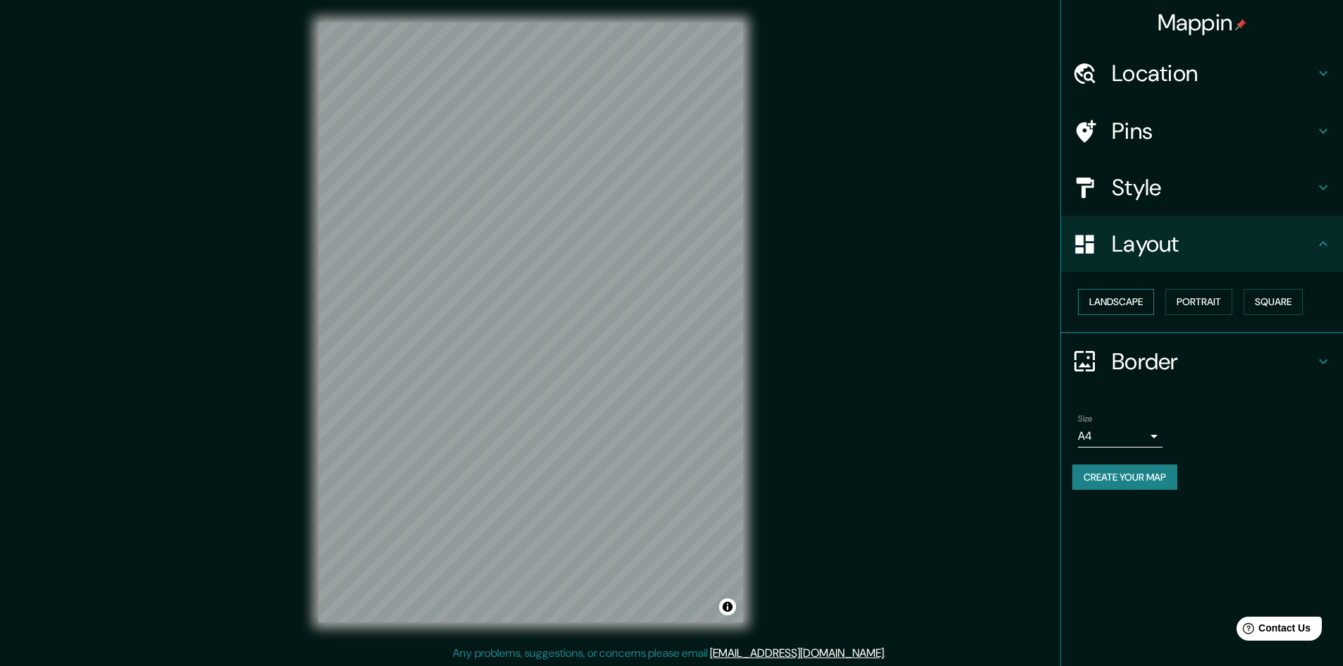
click at [1124, 300] on button "Landscape" at bounding box center [1116, 302] width 76 height 26
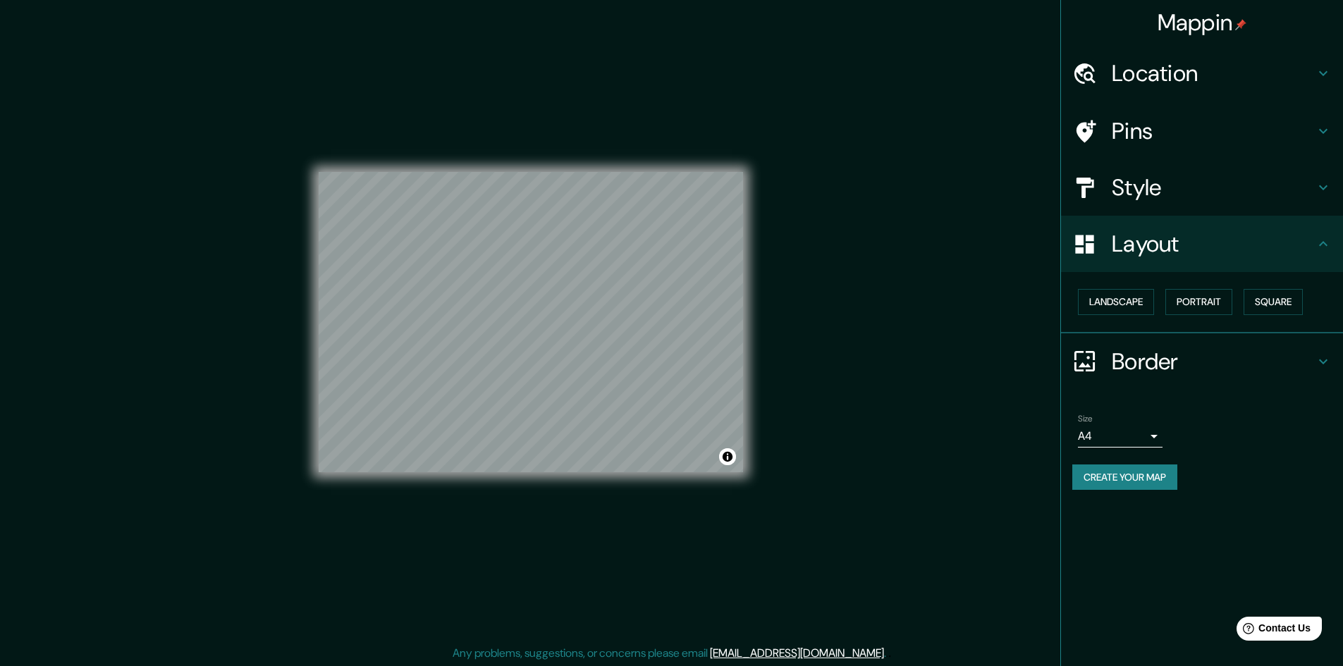
click at [1120, 427] on body "Mappin Location [GEOGRAPHIC_DATA], [GEOGRAPHIC_DATA], [GEOGRAPHIC_DATA] Pins St…" at bounding box center [671, 333] width 1343 height 666
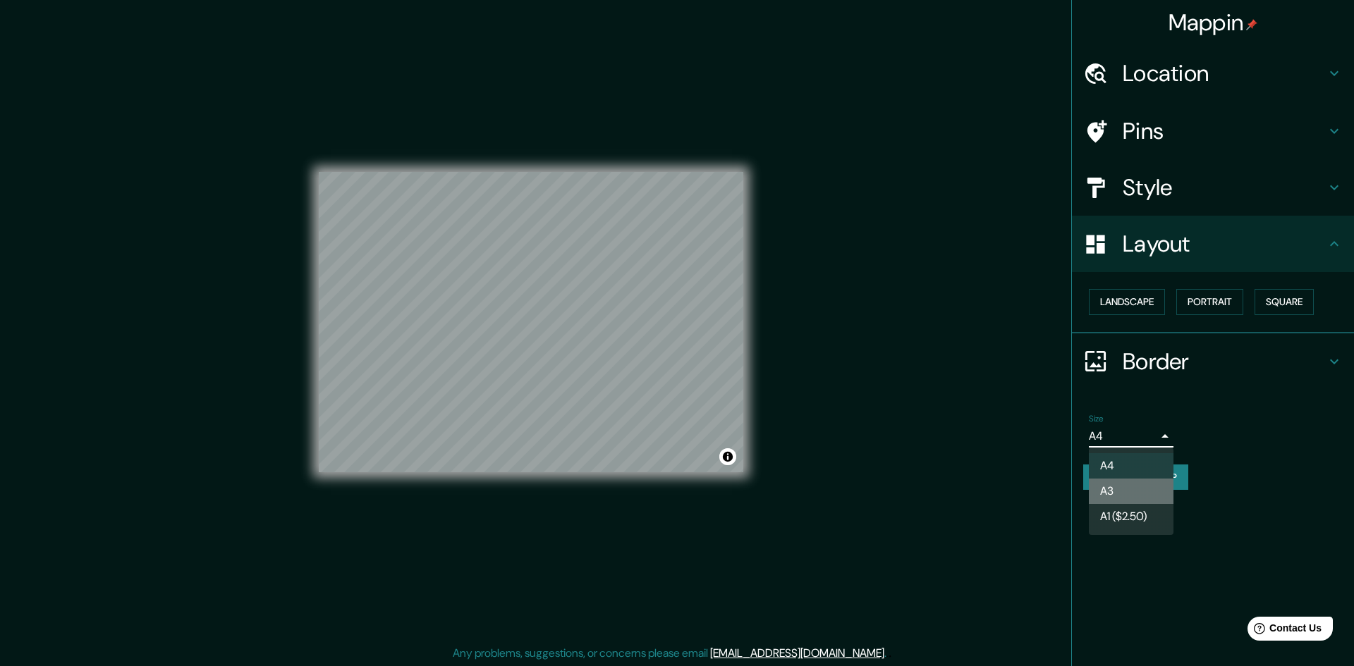
click at [1120, 488] on li "A3" at bounding box center [1131, 491] width 85 height 25
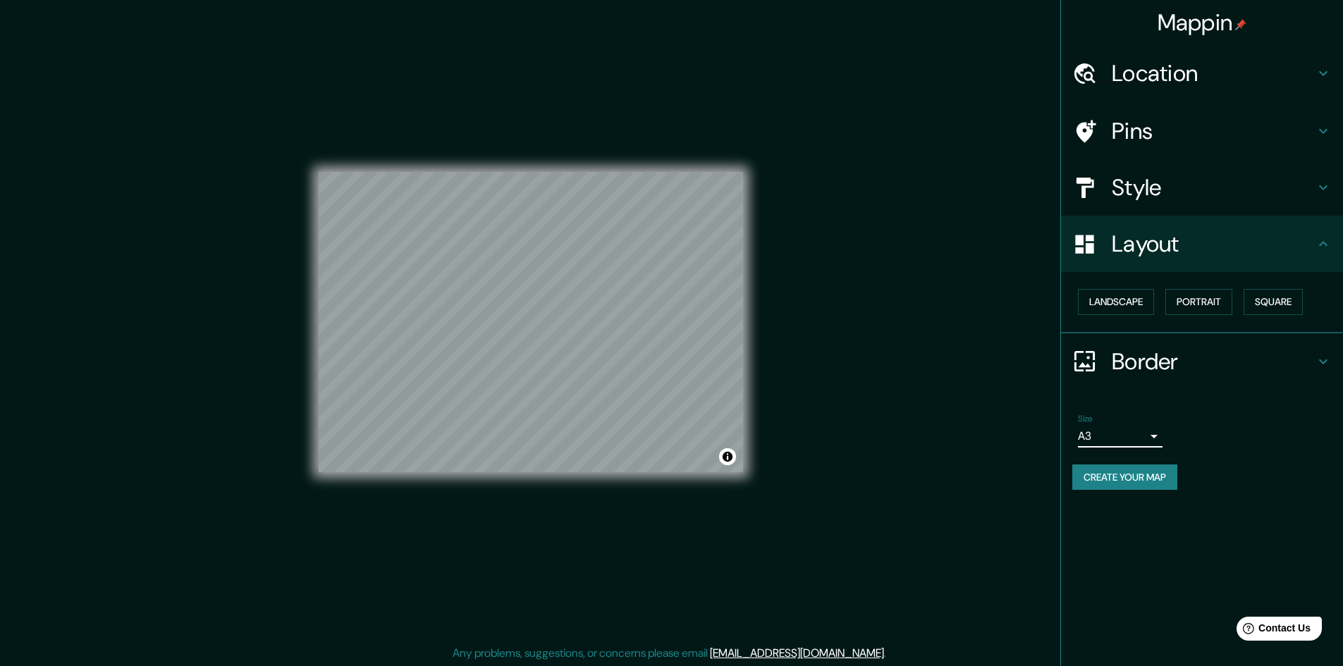
click at [1137, 418] on div "Size A3 a4" at bounding box center [1120, 431] width 85 height 34
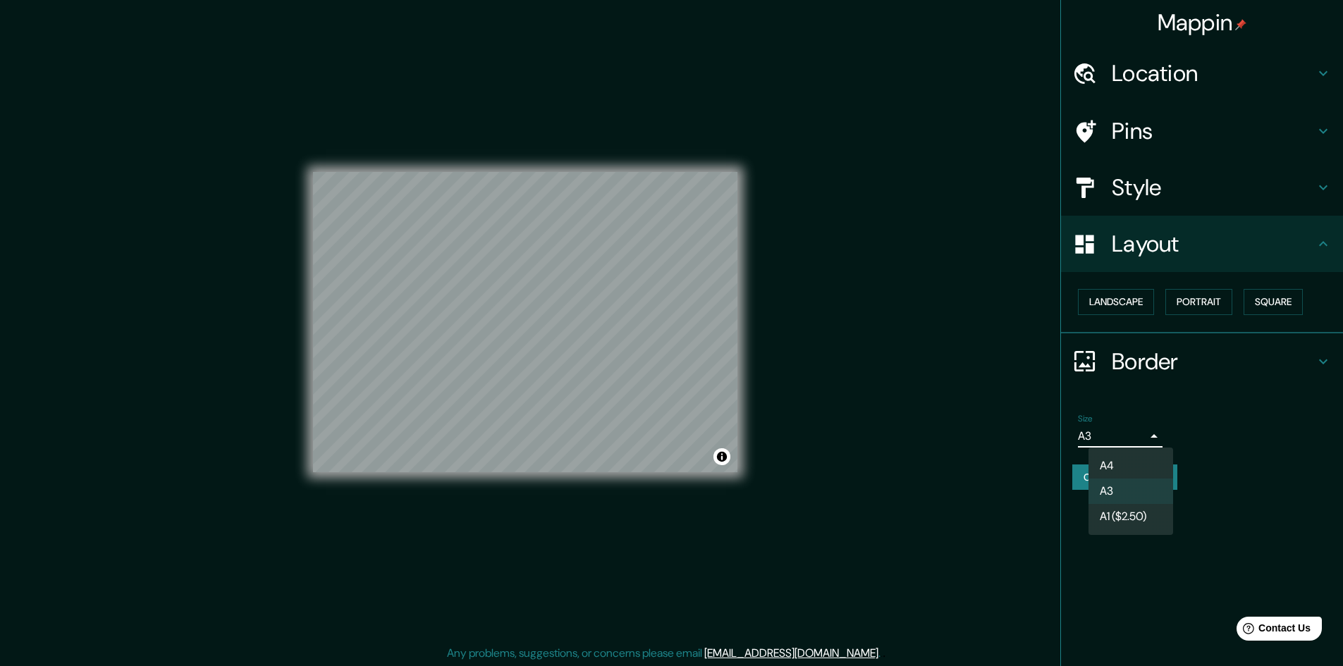
click at [1129, 436] on body "Mappin Location [GEOGRAPHIC_DATA], [GEOGRAPHIC_DATA], [GEOGRAPHIC_DATA] Pins St…" at bounding box center [671, 333] width 1343 height 666
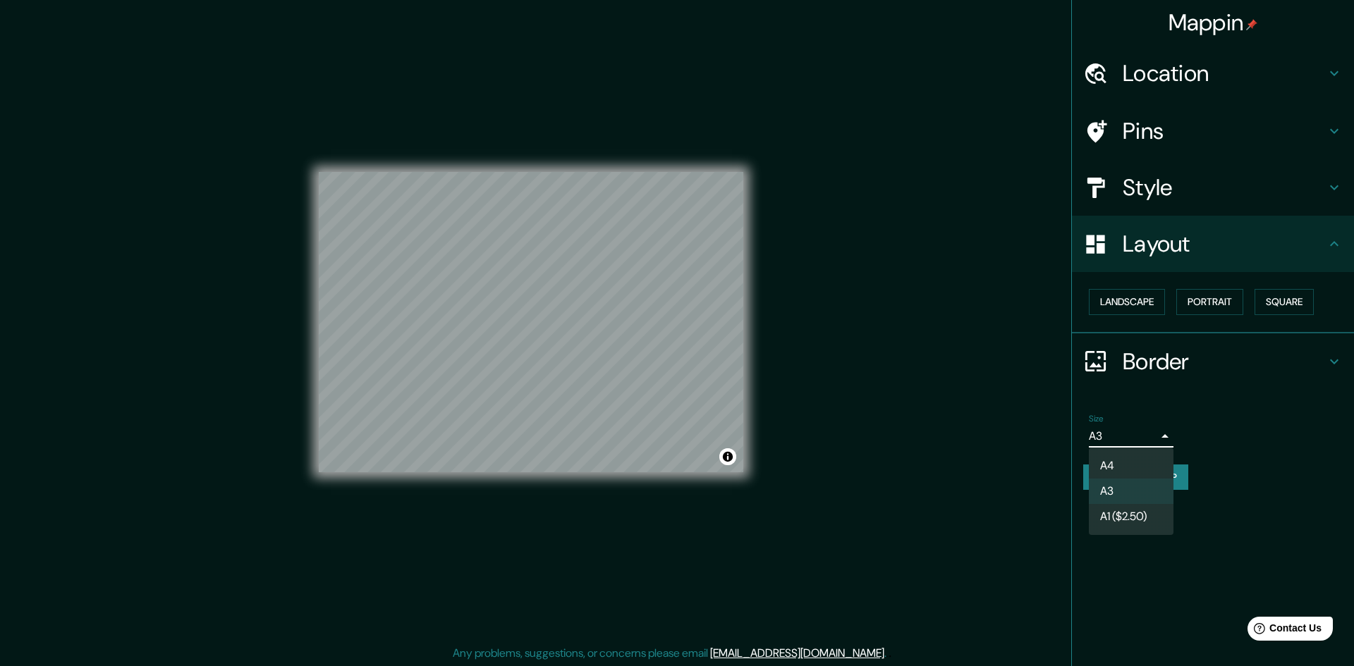
click at [1120, 453] on ul "A4 A3 A1 ($2.50)" at bounding box center [1131, 491] width 85 height 87
click at [1105, 458] on li "A4" at bounding box center [1131, 465] width 85 height 25
type input "single"
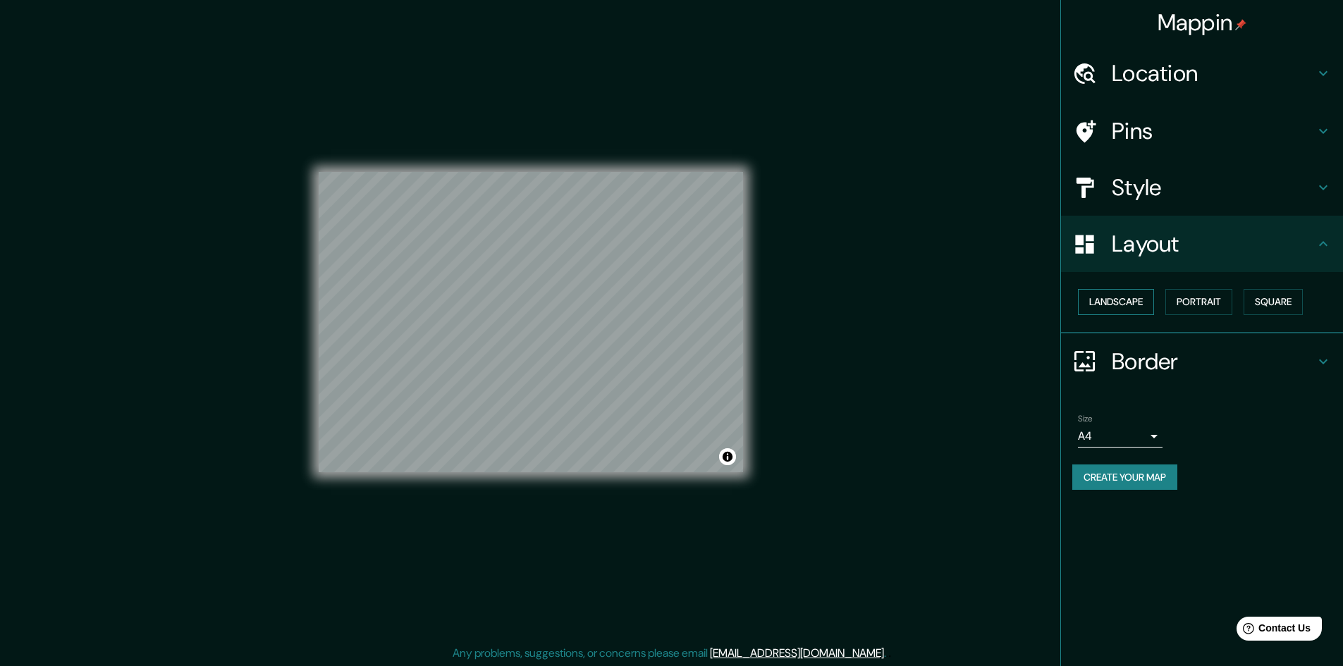
click at [1118, 305] on button "Landscape" at bounding box center [1116, 302] width 76 height 26
click at [1201, 304] on button "Portrait" at bounding box center [1198, 302] width 67 height 26
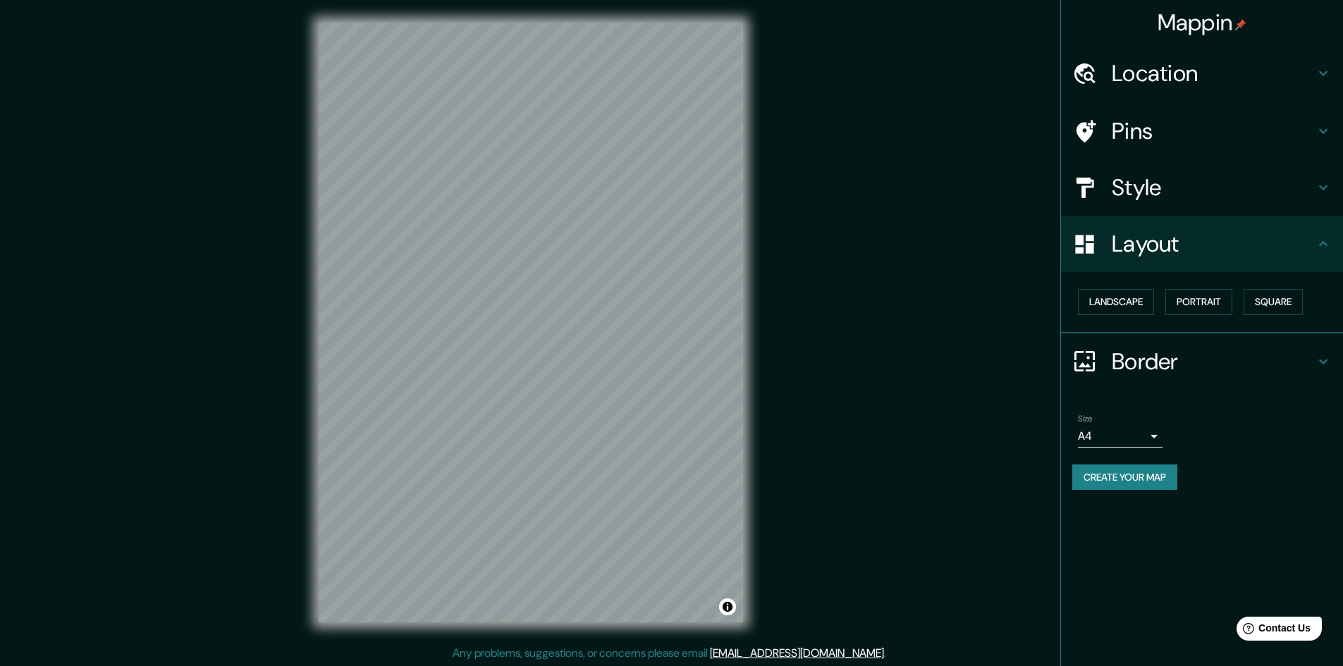
click at [489, 666] on html "Mappin Location [GEOGRAPHIC_DATA], [GEOGRAPHIC_DATA], [GEOGRAPHIC_DATA] Pins St…" at bounding box center [671, 333] width 1343 height 666
